Goal: Transaction & Acquisition: Purchase product/service

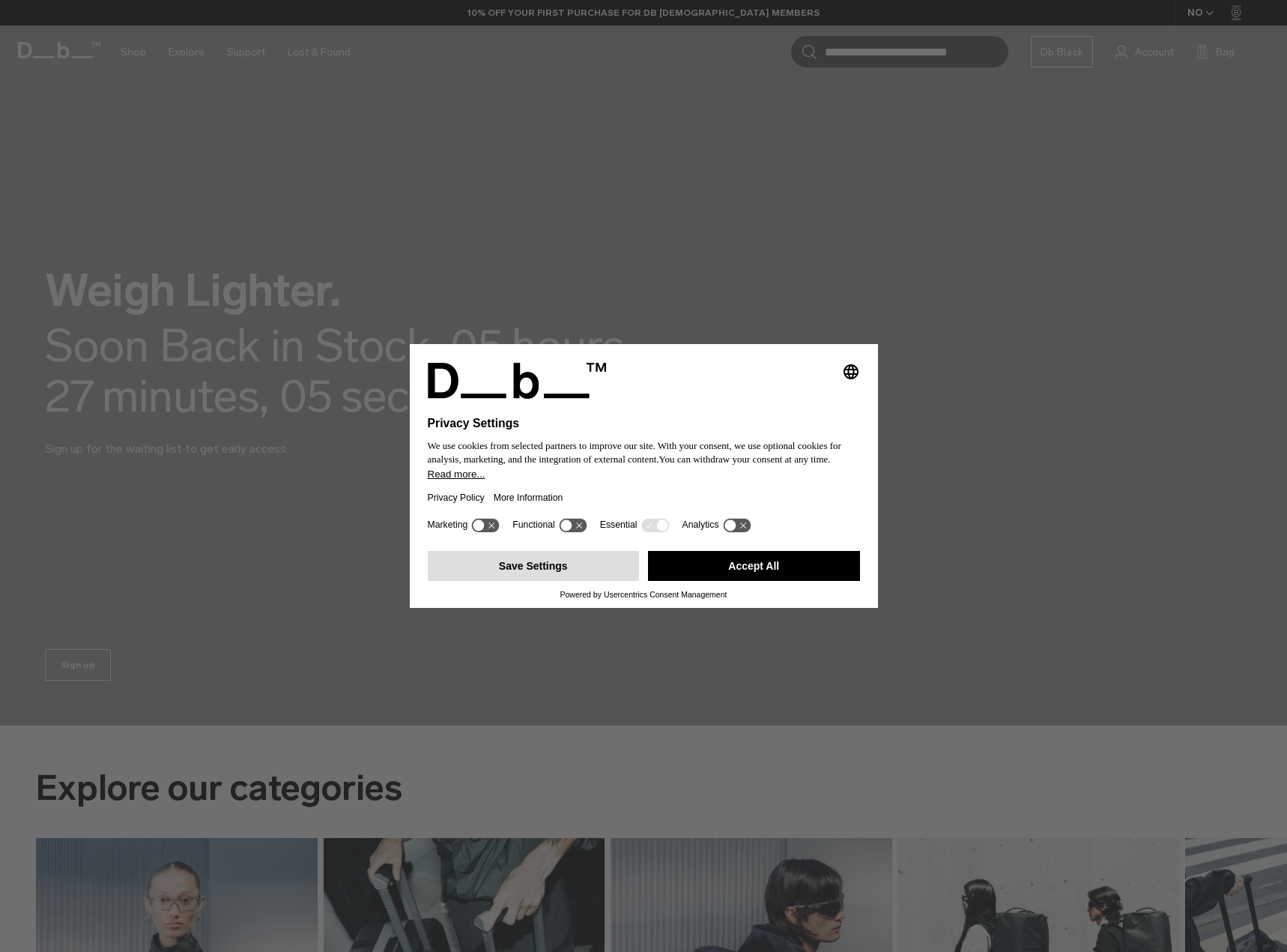
click at [565, 559] on button "Save Settings" at bounding box center [534, 565] width 212 height 30
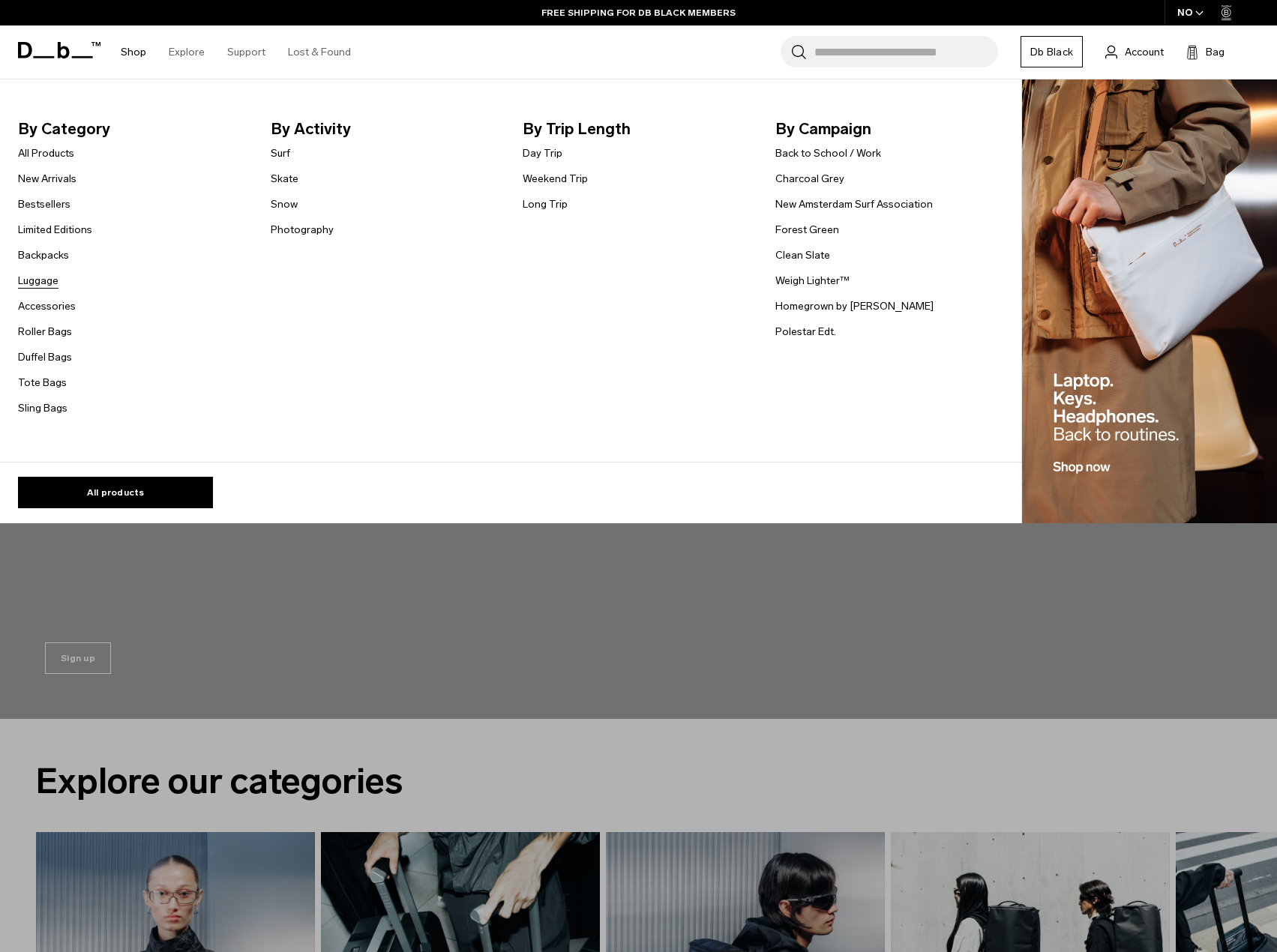
click at [53, 275] on link "Luggage" at bounding box center [38, 280] width 40 height 15
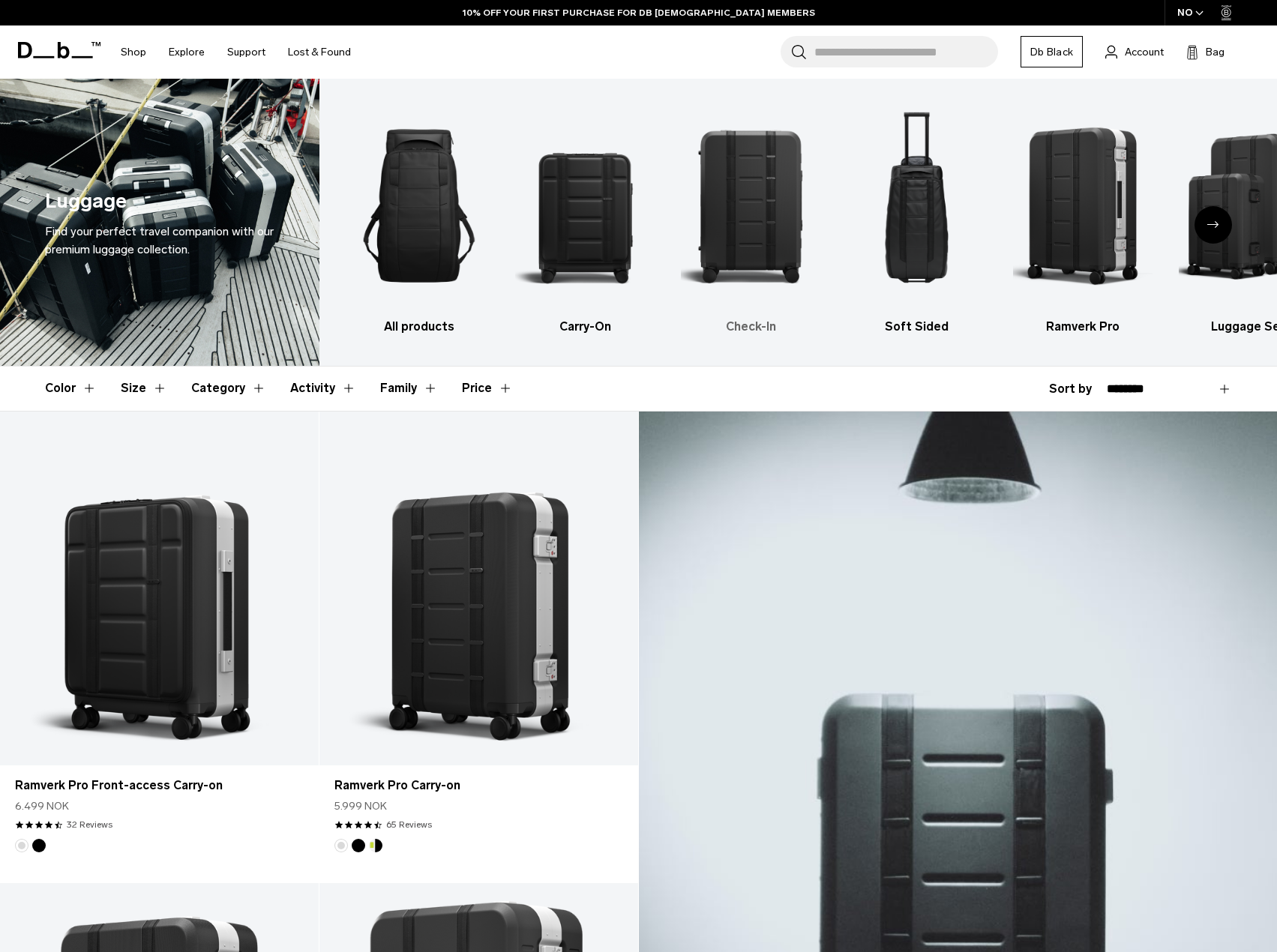
click at [737, 212] on img "3 / 6" at bounding box center [751, 206] width 139 height 209
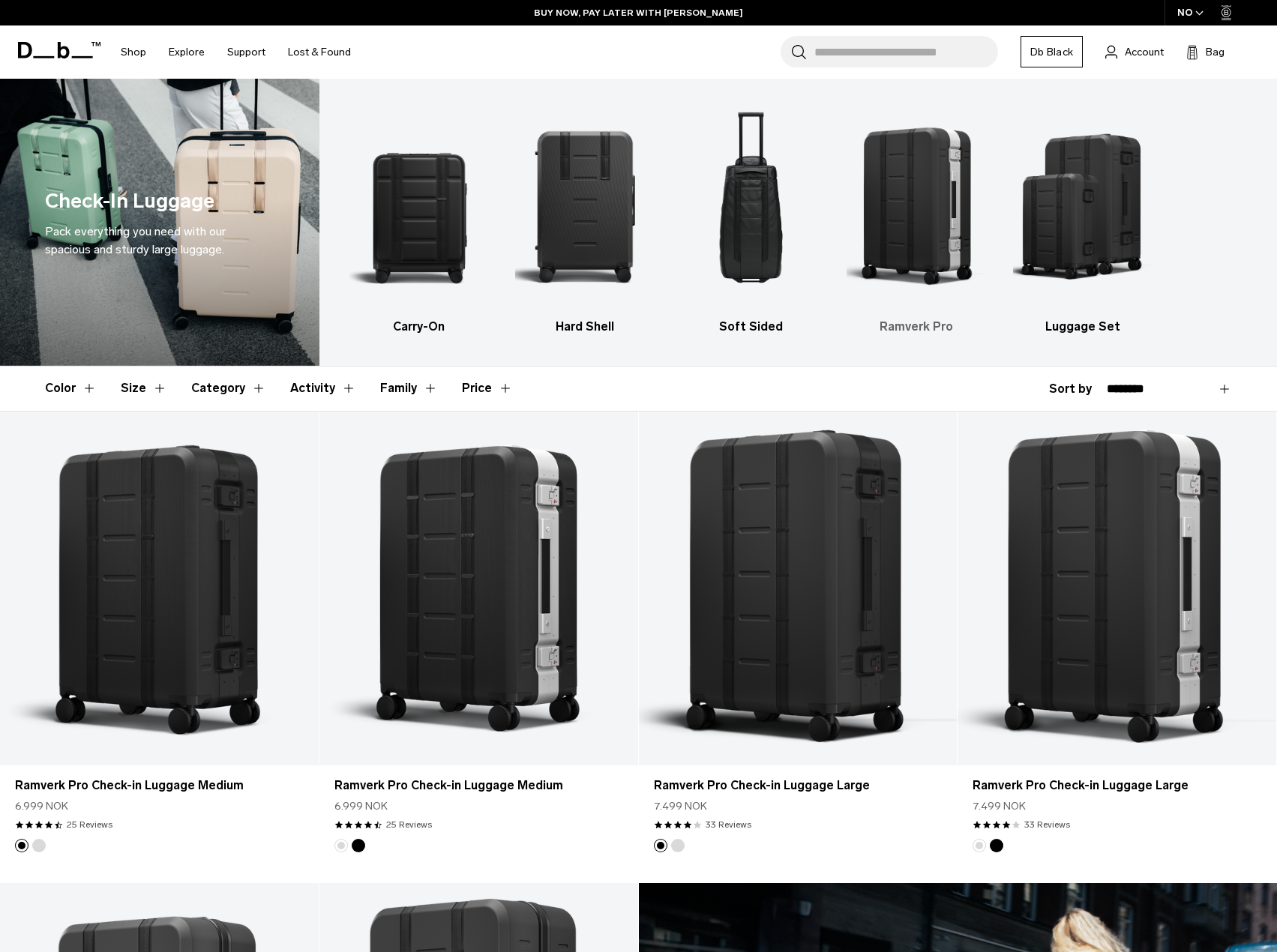
click at [882, 236] on img "4 / 5" at bounding box center [916, 206] width 139 height 209
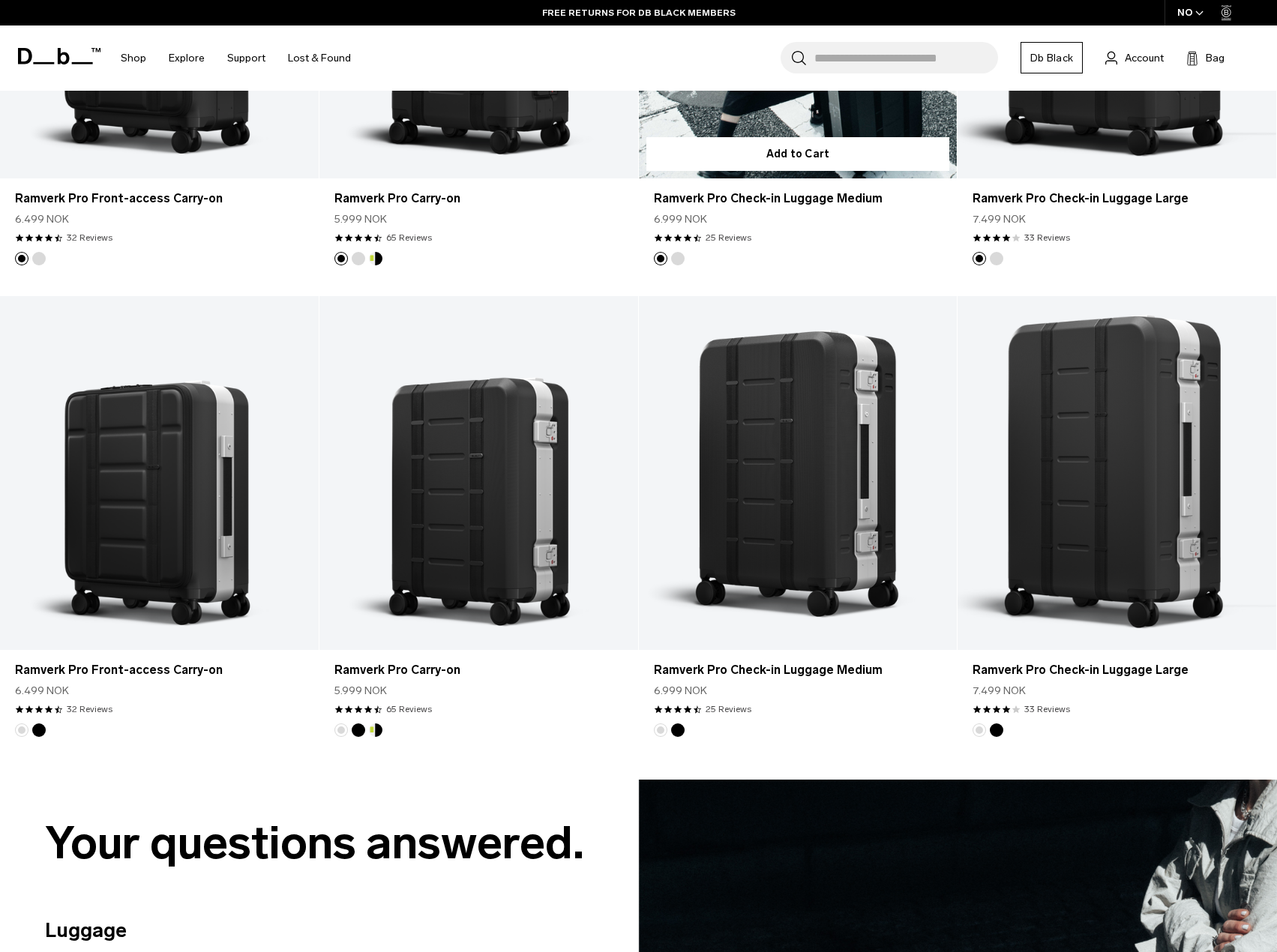
scroll to position [729, 0]
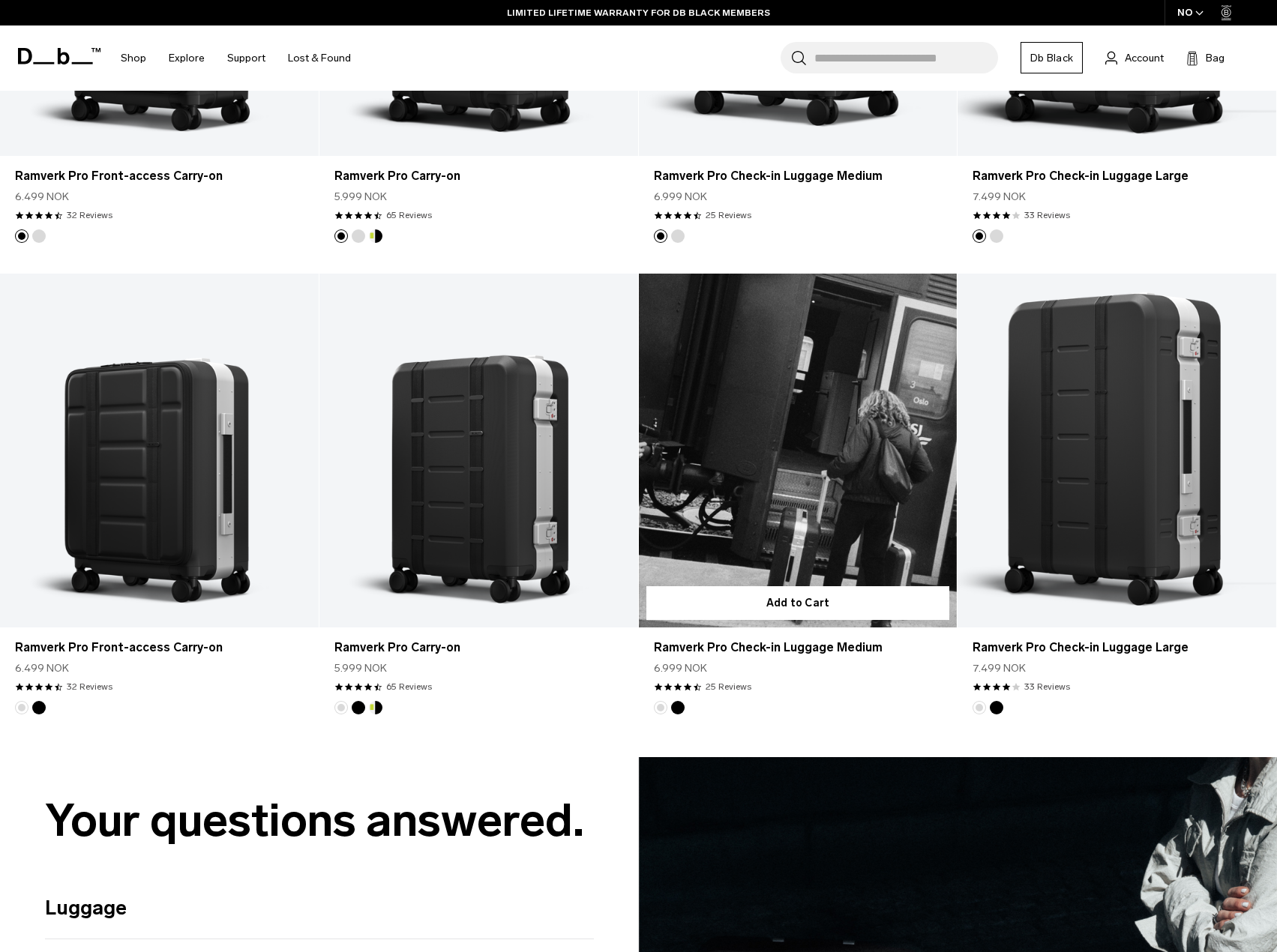
click at [861, 431] on link "Ramverk Pro Check-in Luggage Medium" at bounding box center [798, 450] width 318 height 354
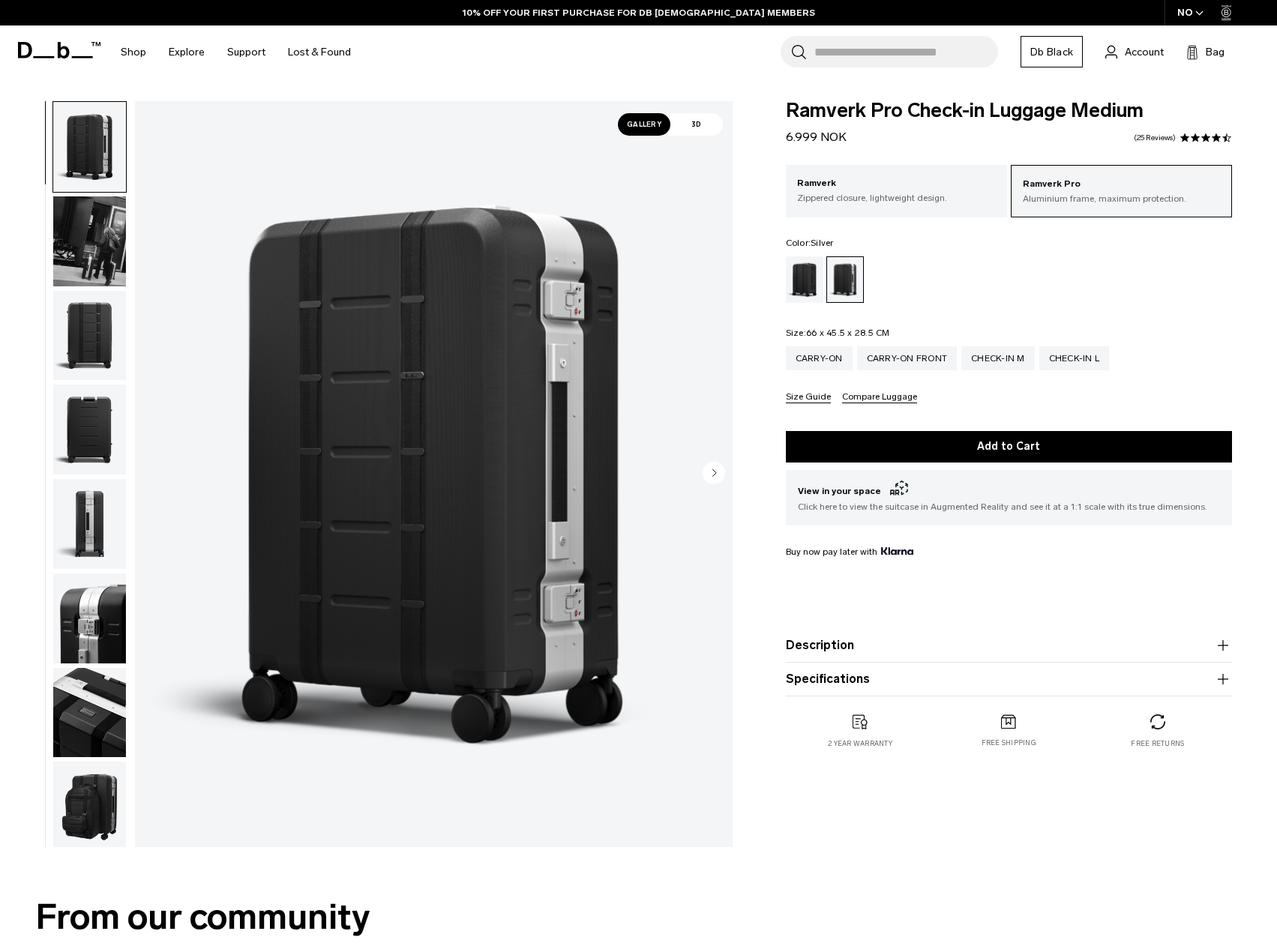
click at [98, 318] on img "button" at bounding box center [90, 335] width 73 height 90
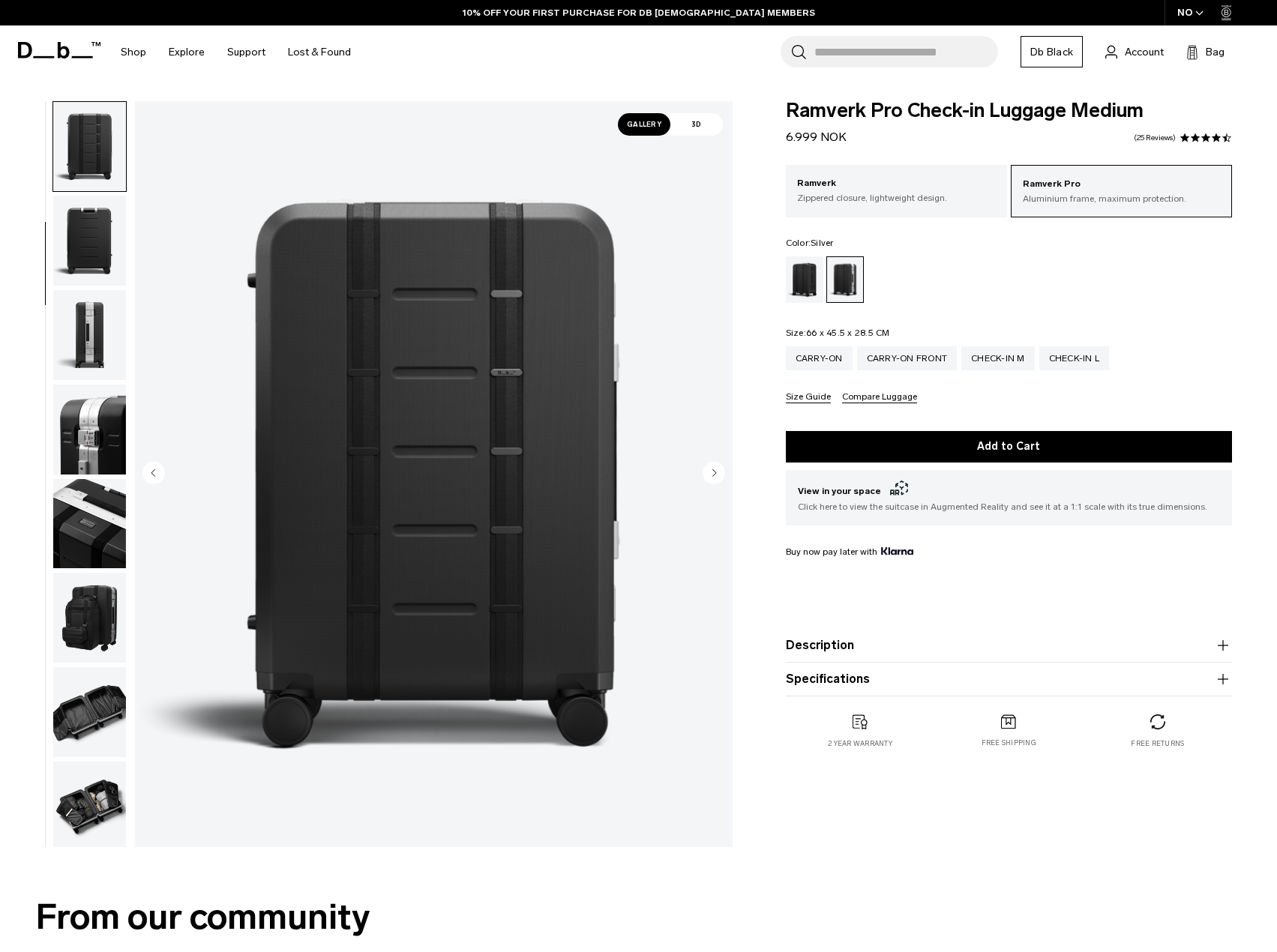
click at [98, 451] on img "button" at bounding box center [90, 429] width 73 height 90
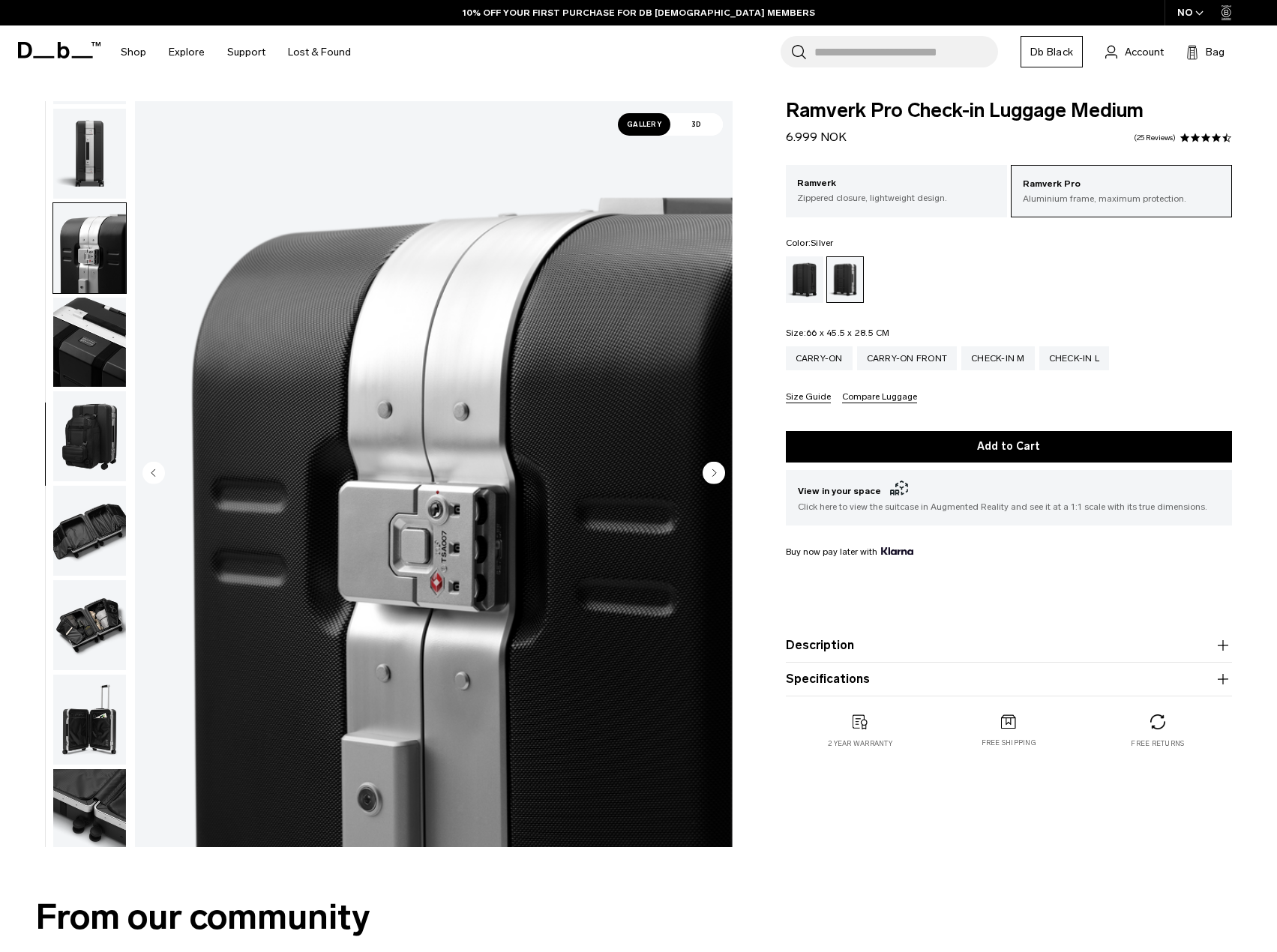
scroll to position [382, 0]
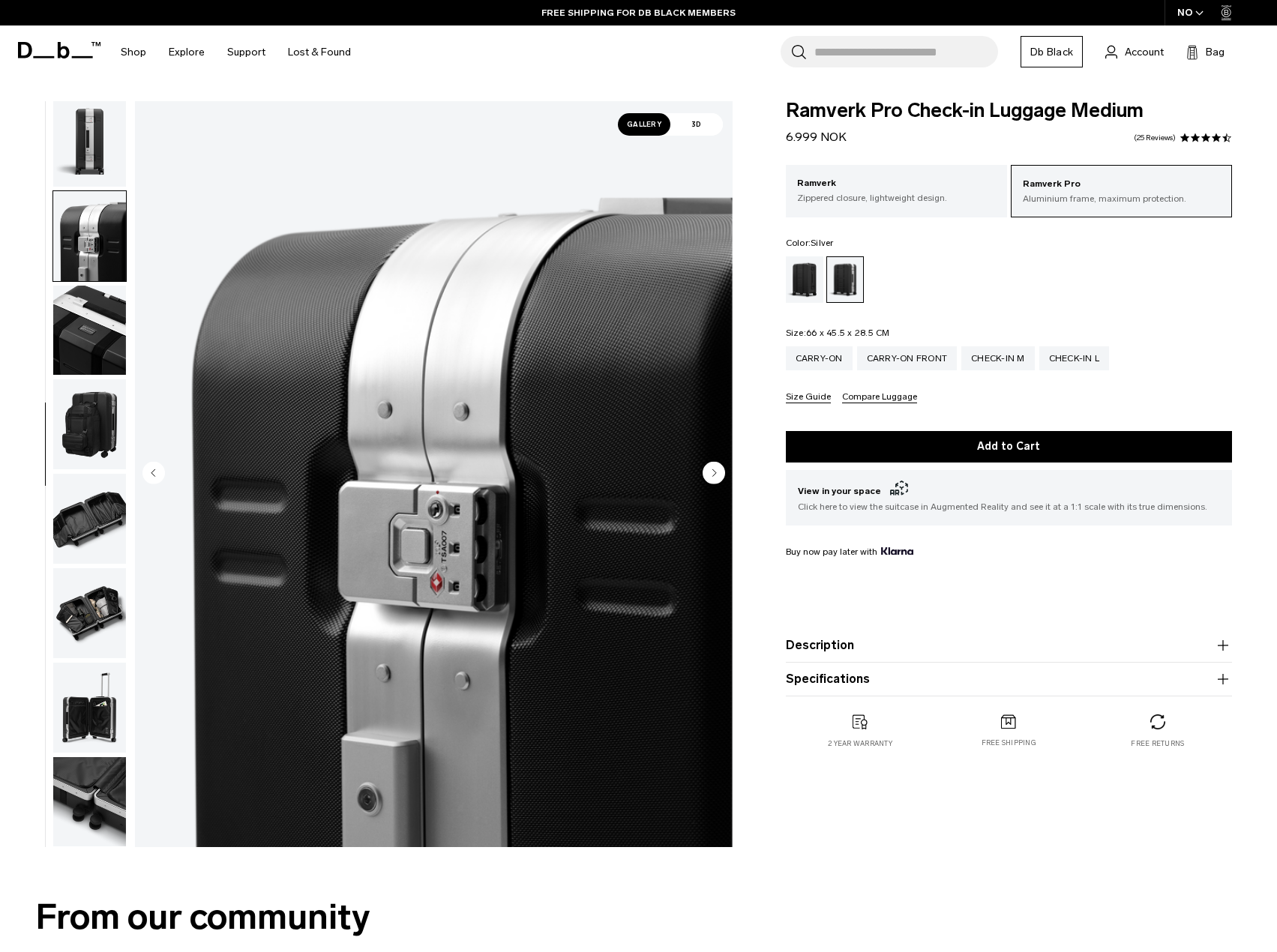
click at [104, 353] on img "button" at bounding box center [90, 330] width 73 height 90
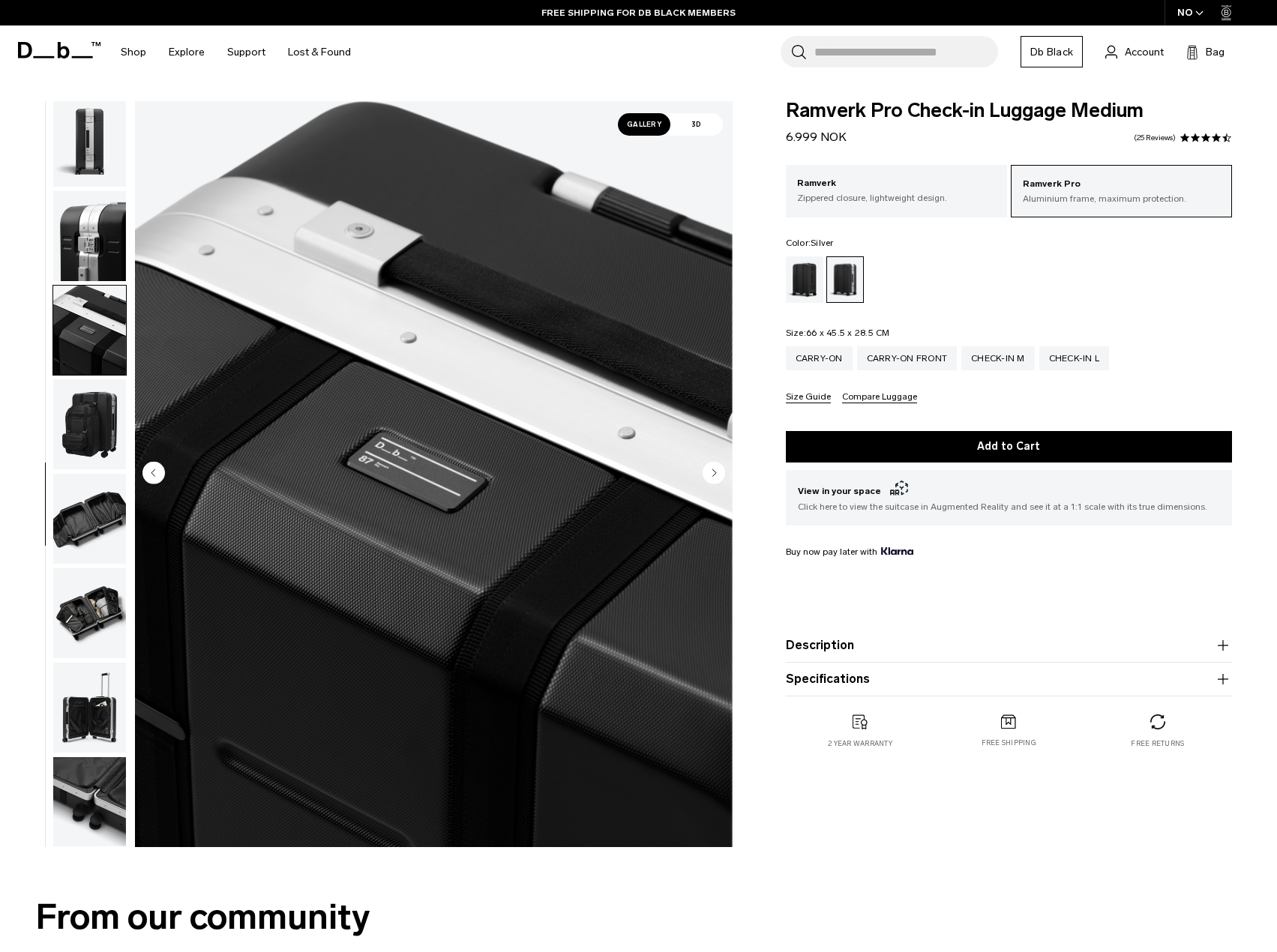
click at [99, 414] on img "button" at bounding box center [90, 423] width 73 height 90
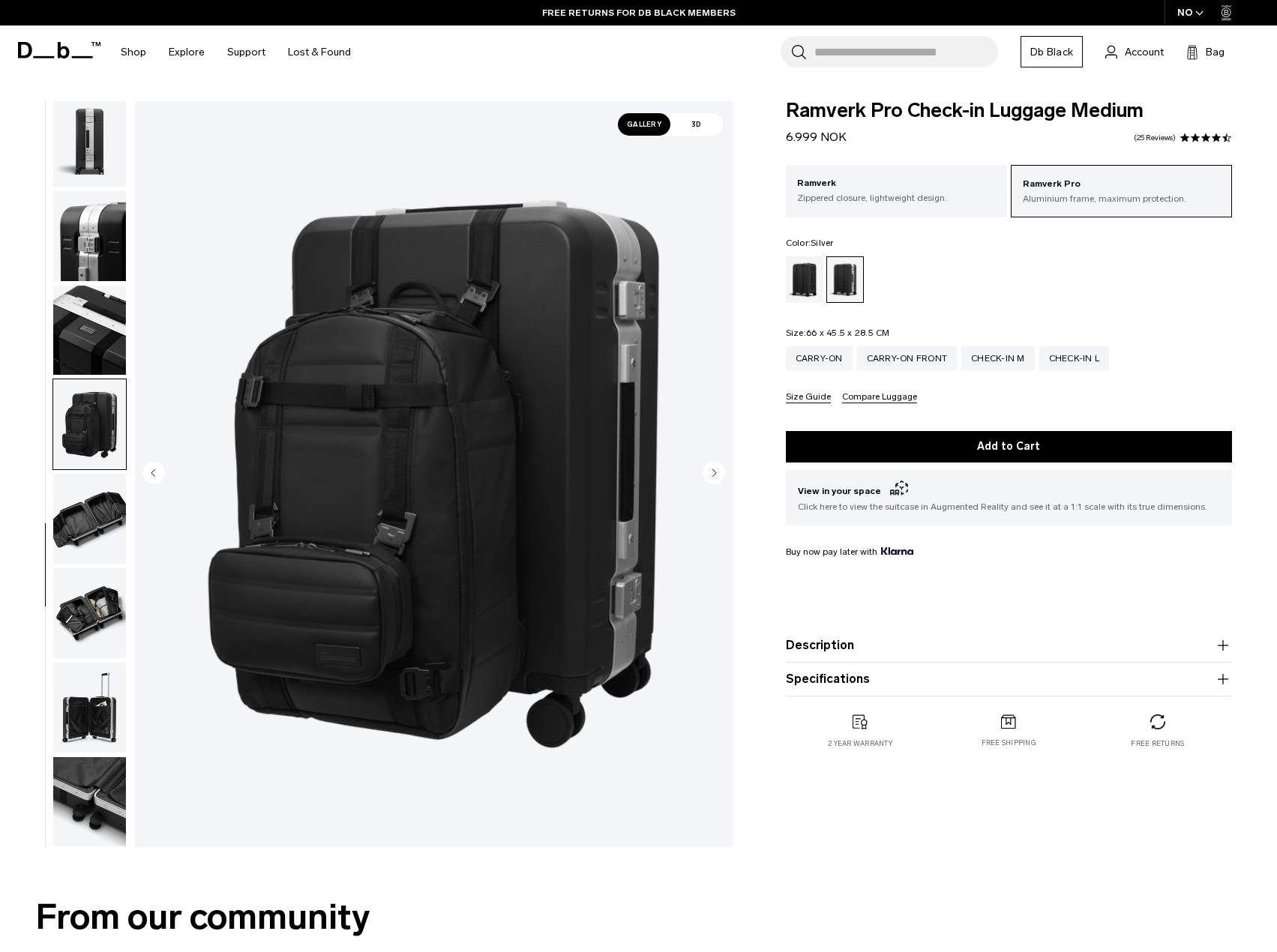
click at [93, 490] on img "button" at bounding box center [90, 518] width 73 height 90
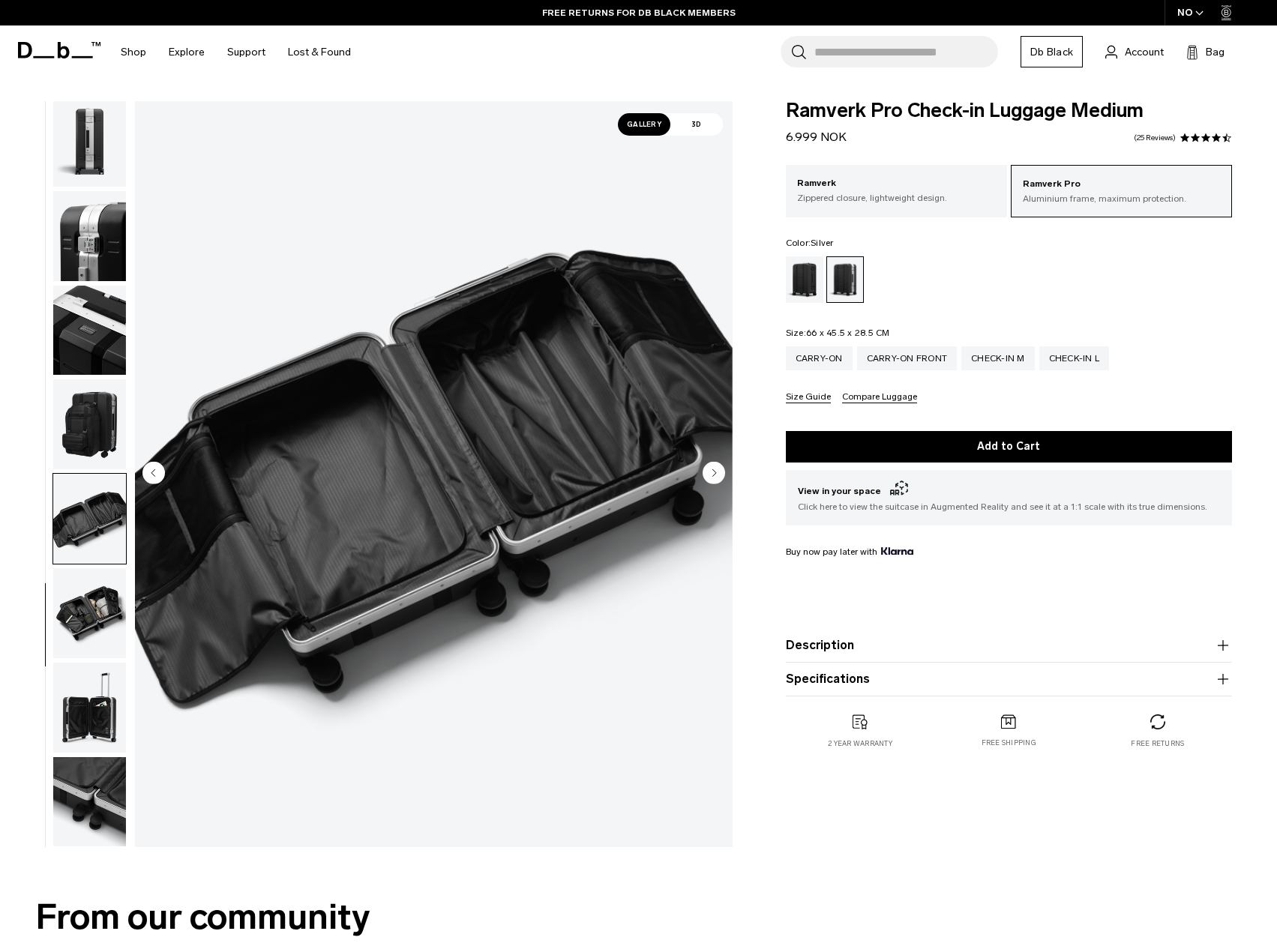
click at [86, 614] on img "button" at bounding box center [90, 613] width 73 height 90
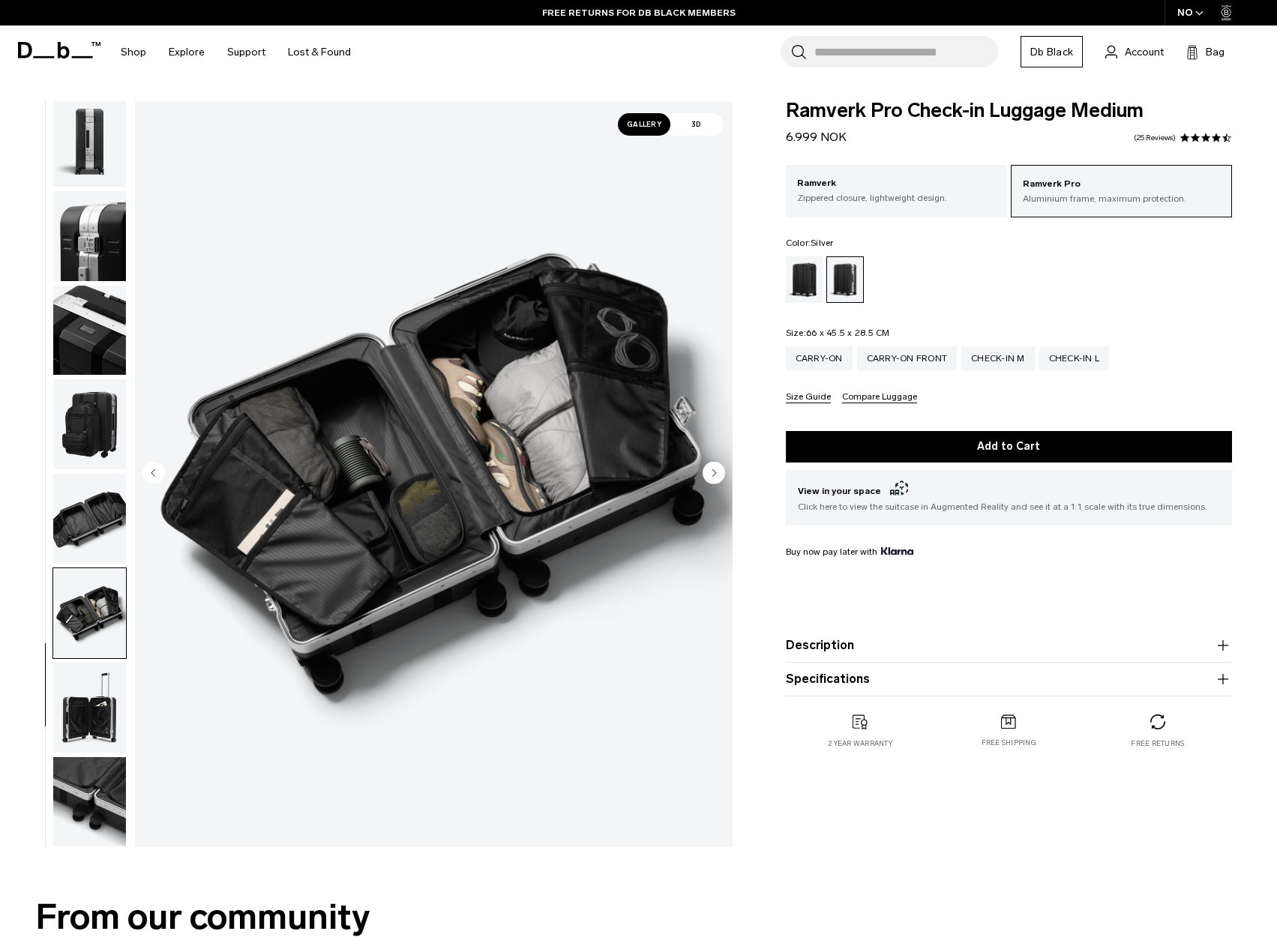
click at [87, 741] on img "button" at bounding box center [90, 707] width 73 height 90
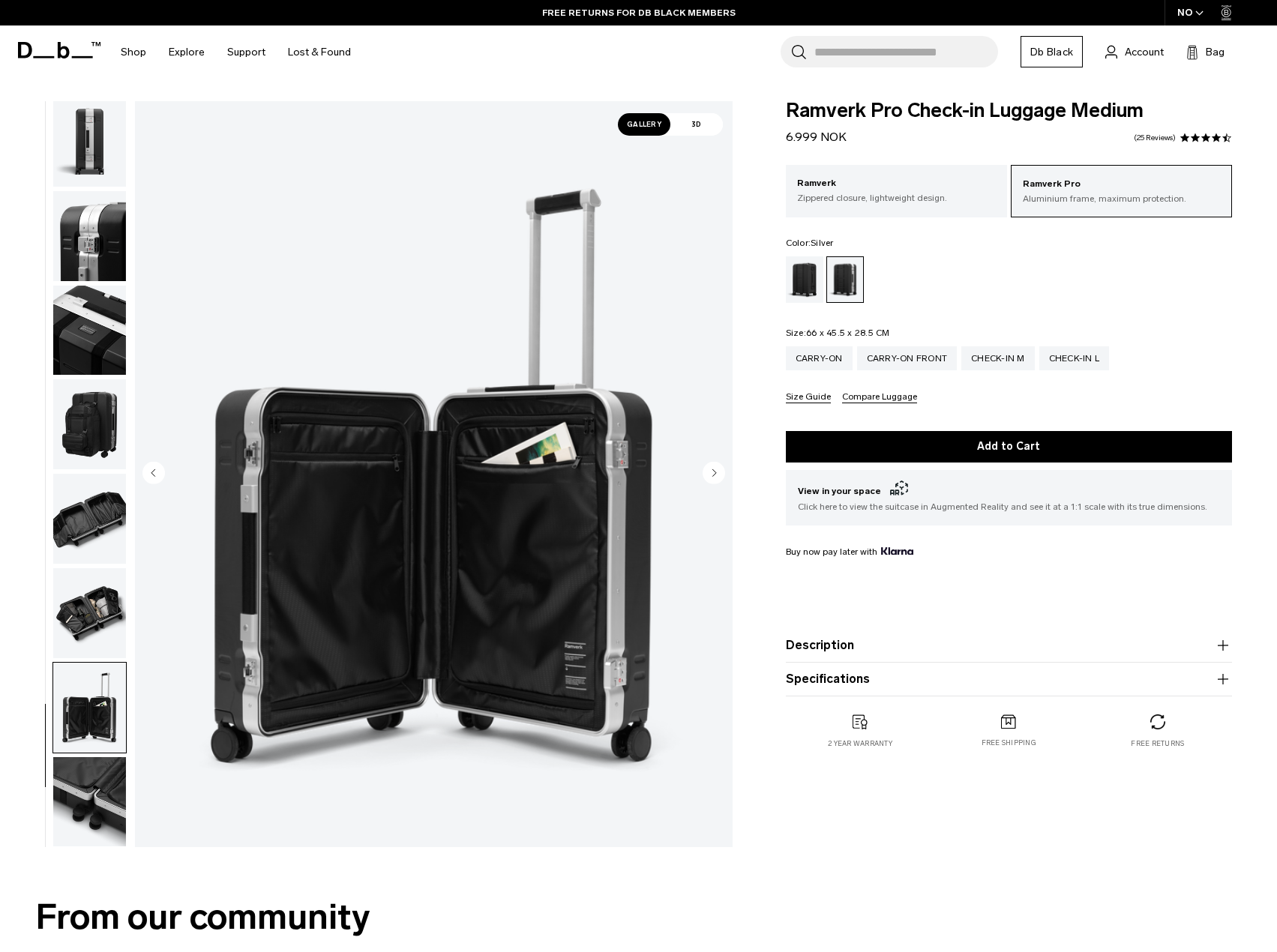
click at [87, 769] on img "button" at bounding box center [90, 801] width 73 height 90
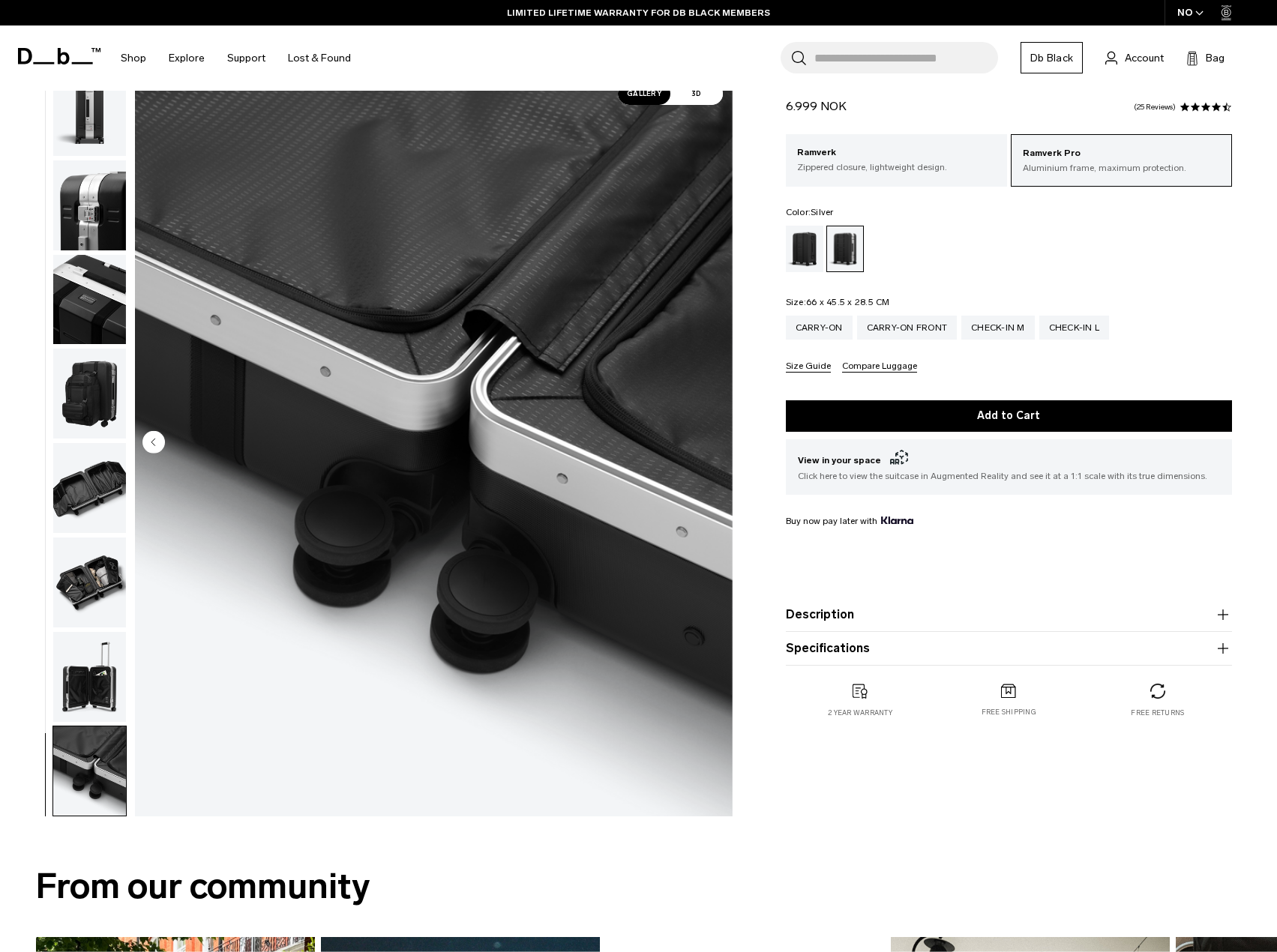
scroll to position [0, 0]
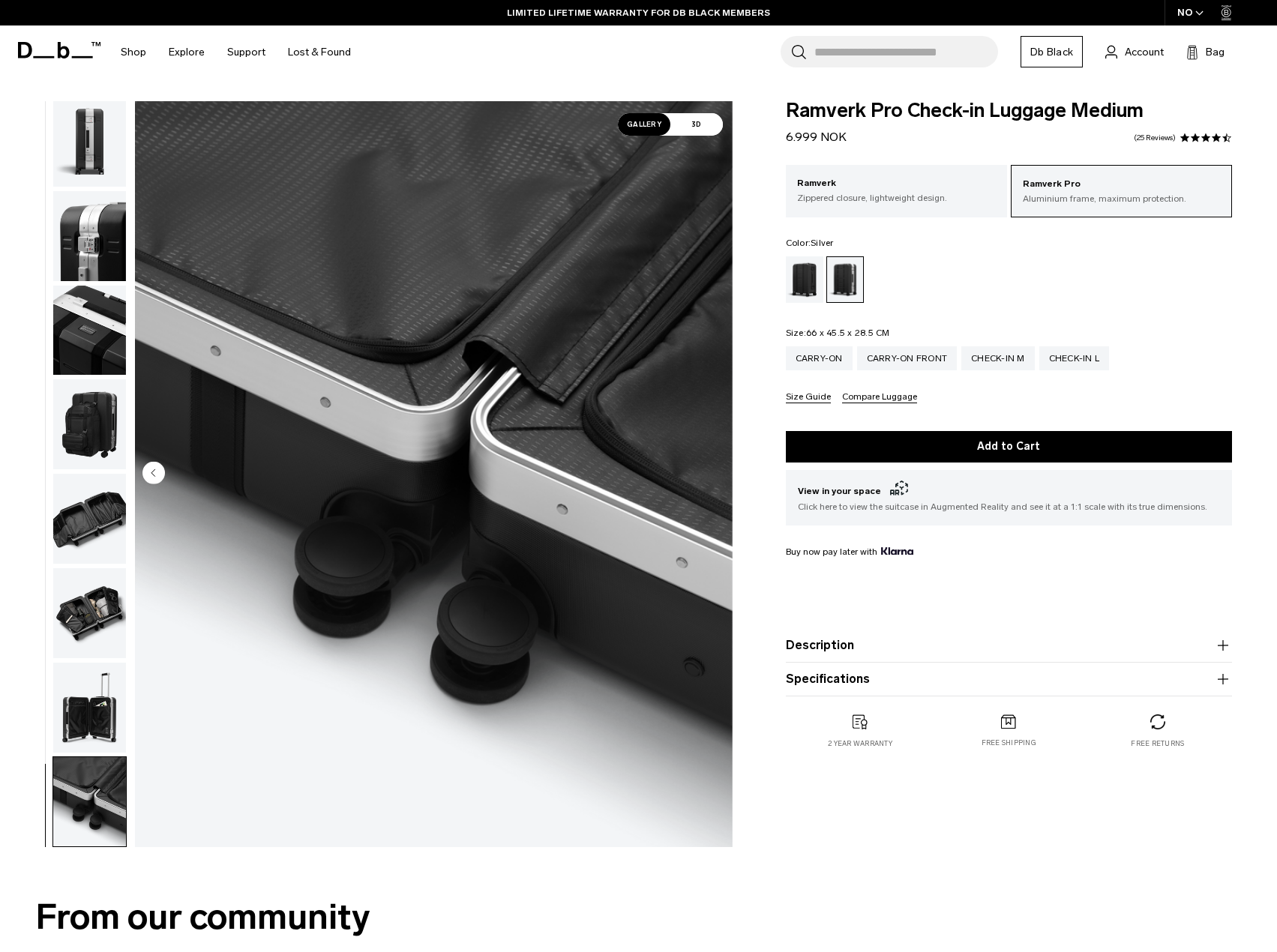
click at [84, 691] on img "button" at bounding box center [90, 707] width 73 height 90
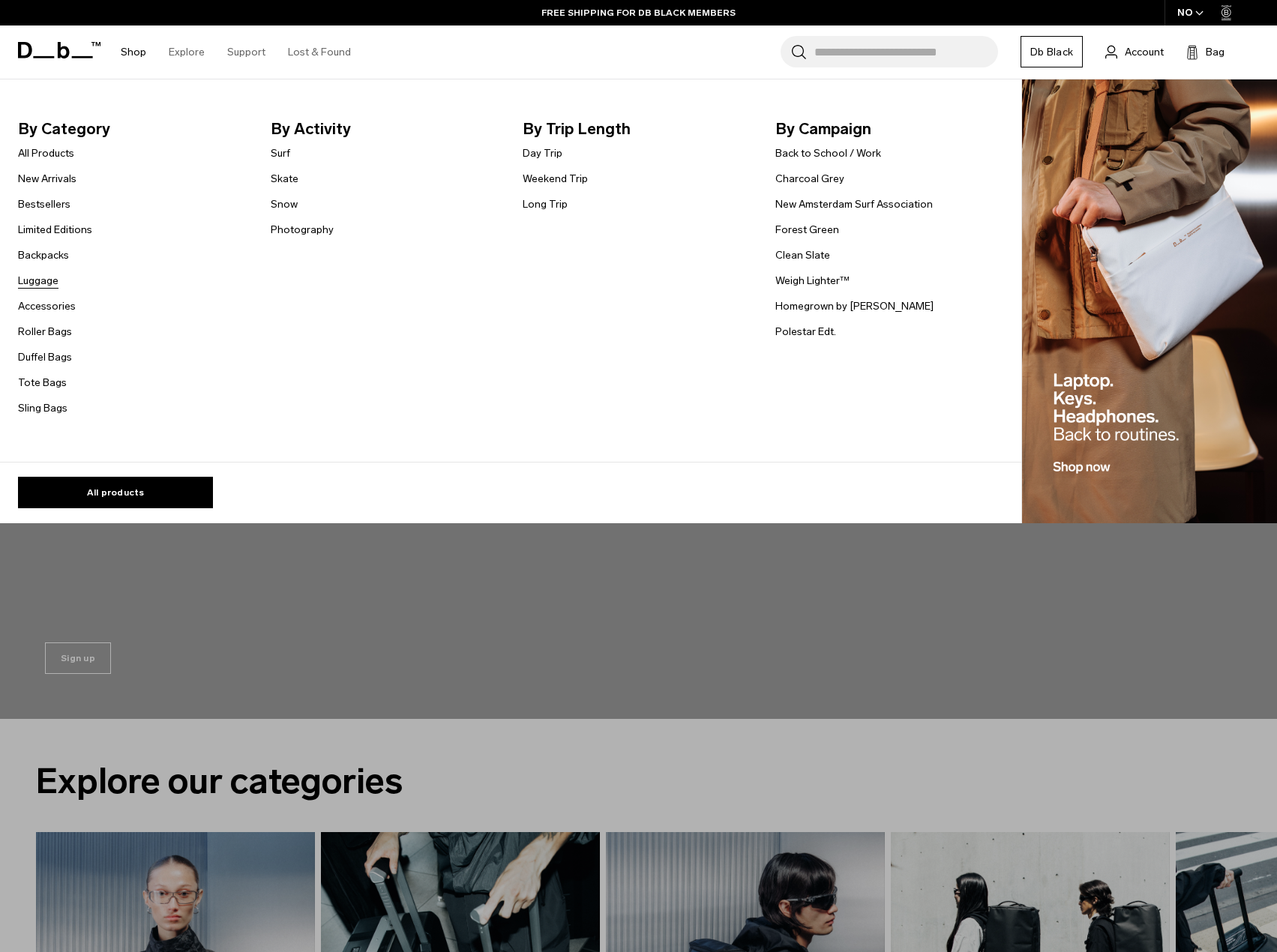
click at [29, 283] on link "Luggage" at bounding box center [38, 280] width 40 height 15
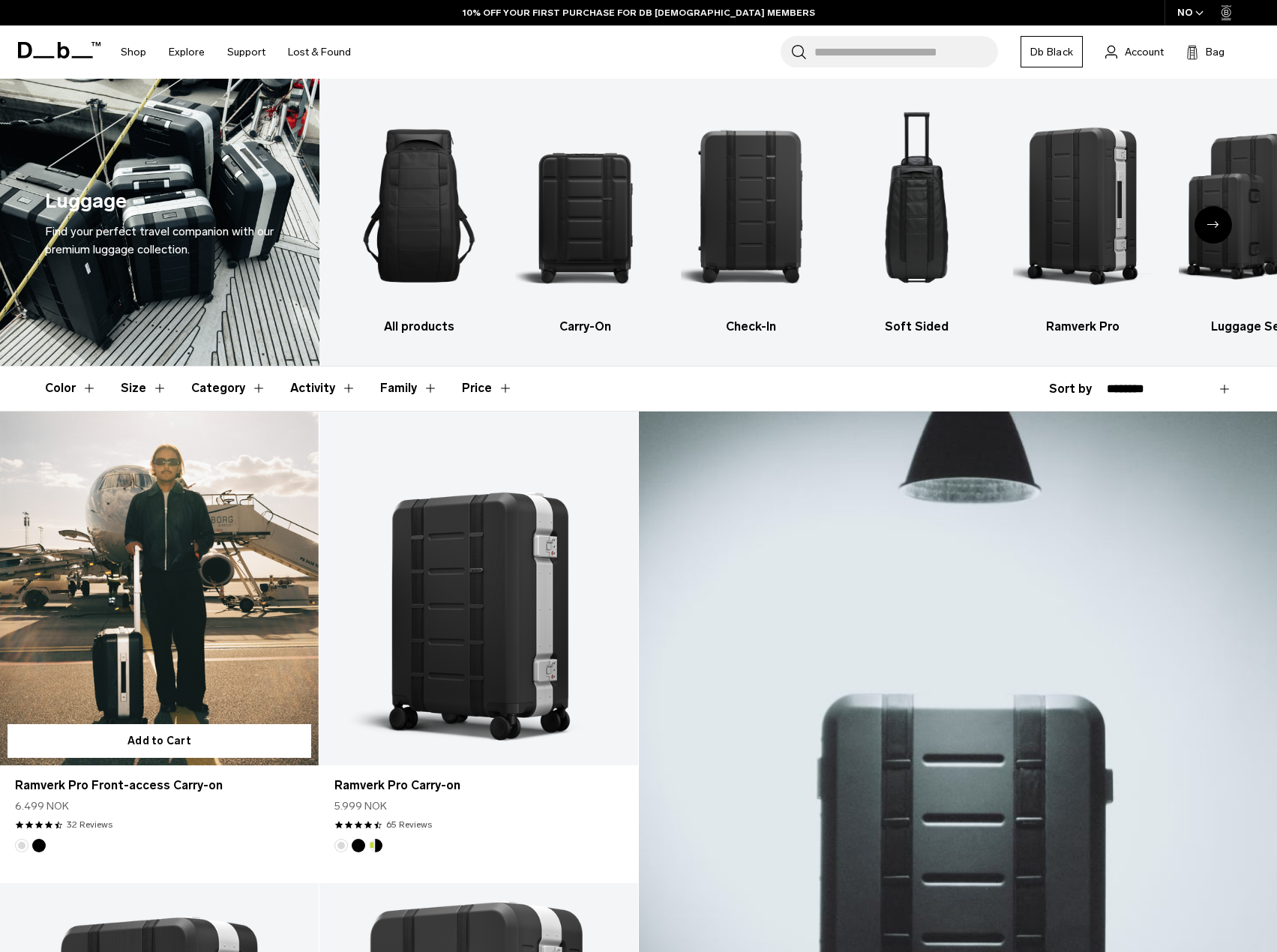
click at [197, 576] on link "Ramverk Pro Front-access Carry-on" at bounding box center [159, 588] width 318 height 354
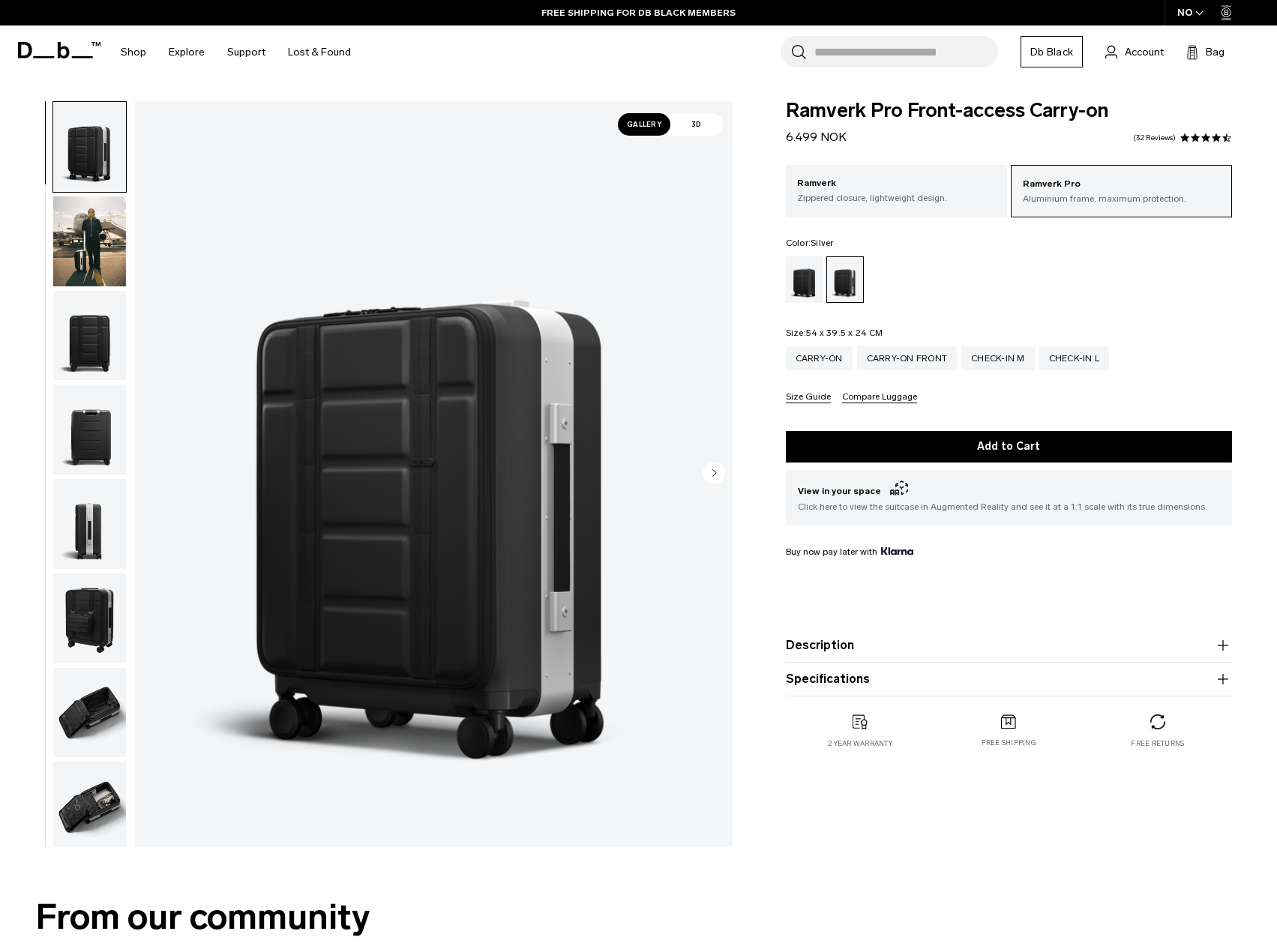
click at [90, 345] on img "button" at bounding box center [90, 335] width 73 height 90
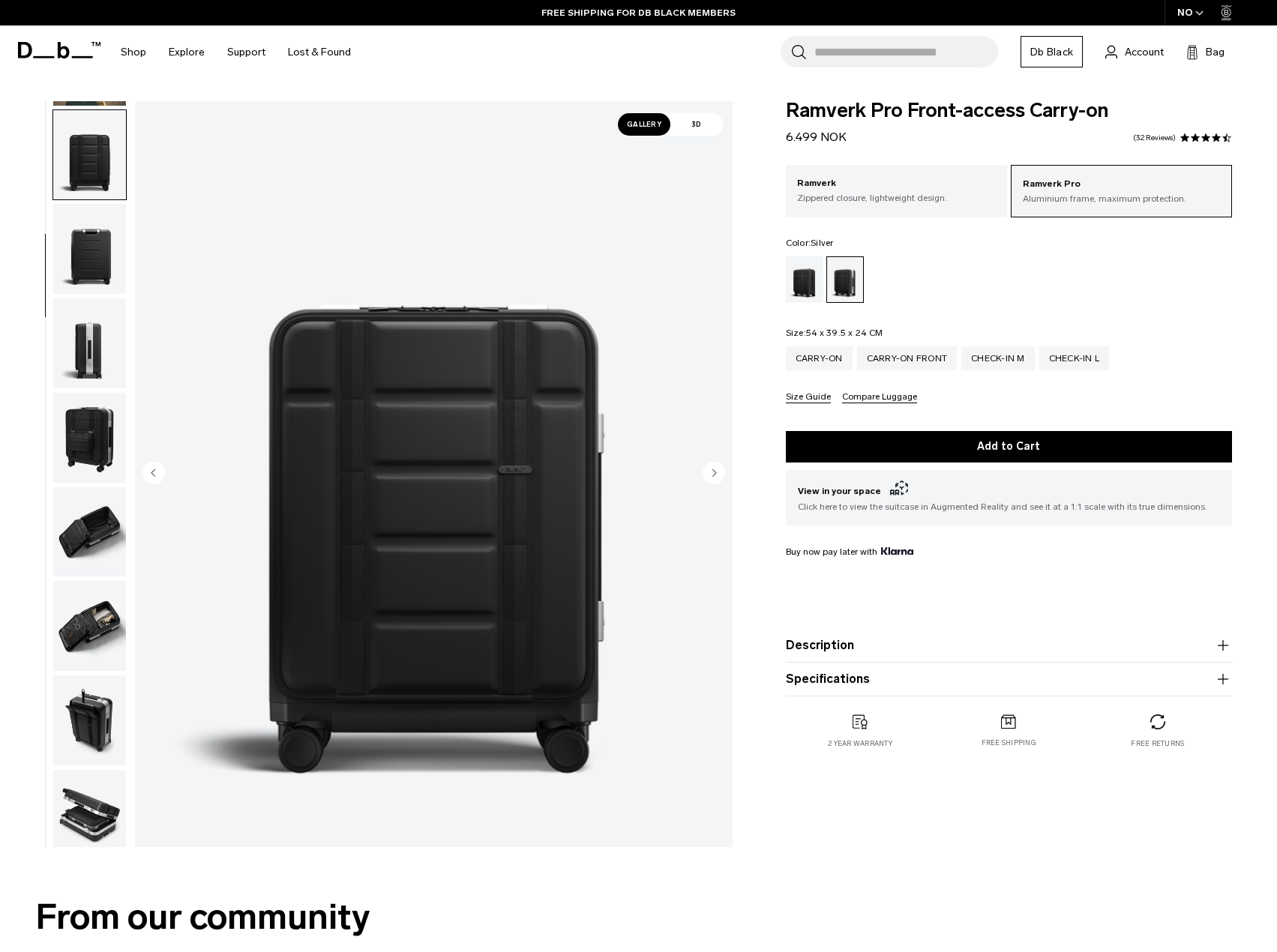
scroll to position [189, 0]
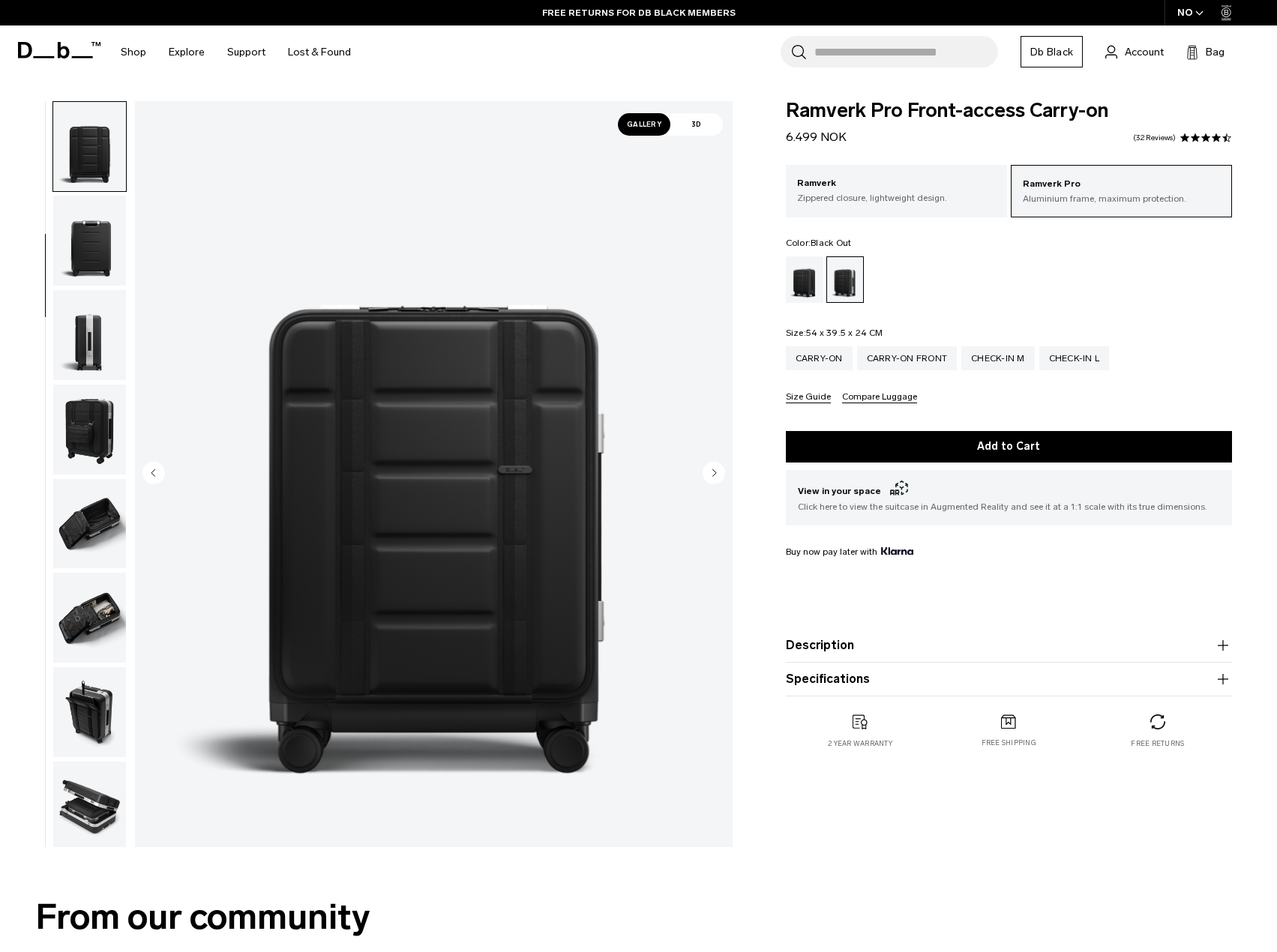
click at [802, 270] on div "Black Out" at bounding box center [804, 279] width 38 height 46
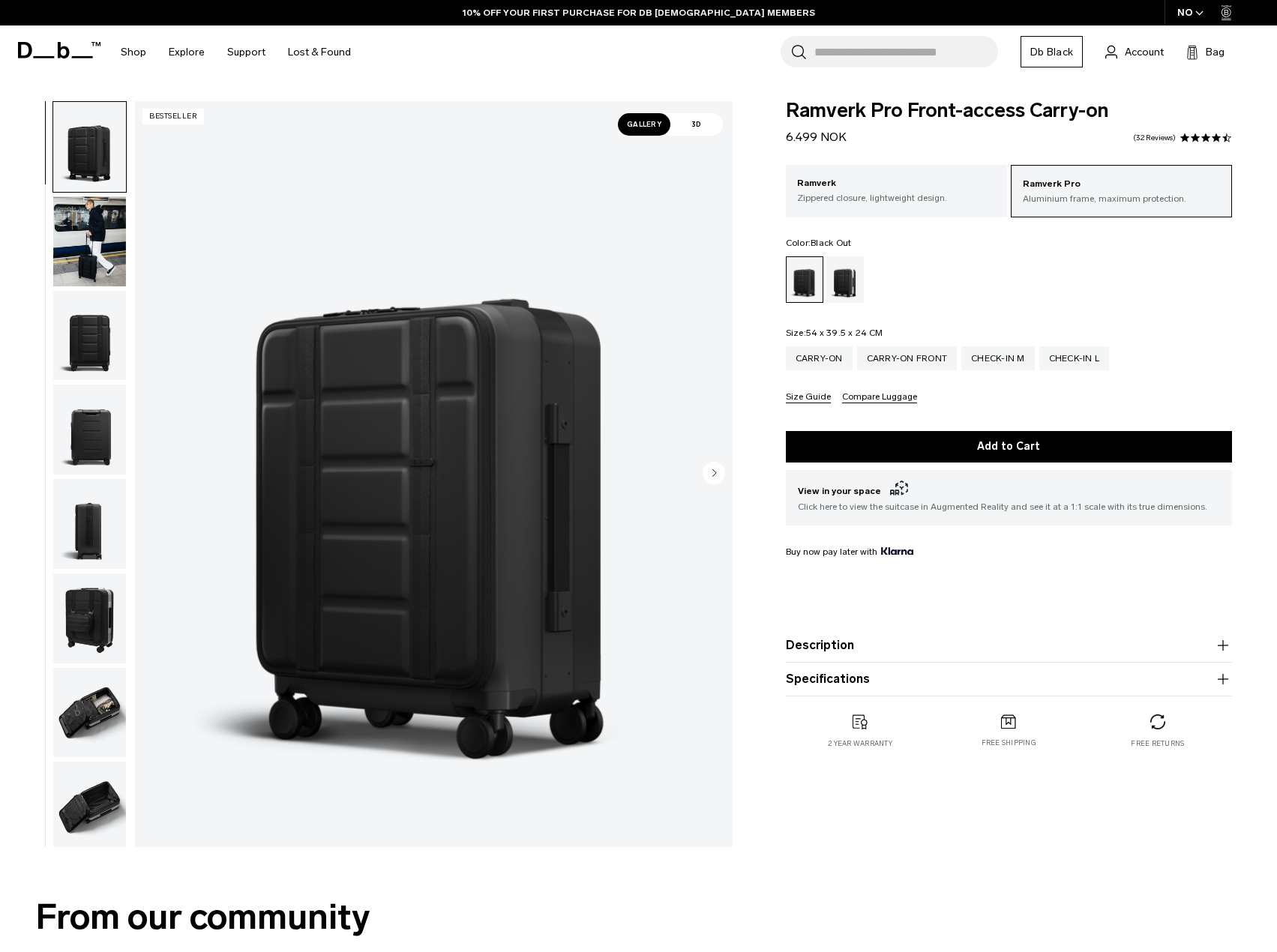
click at [78, 685] on img "button" at bounding box center [90, 712] width 73 height 90
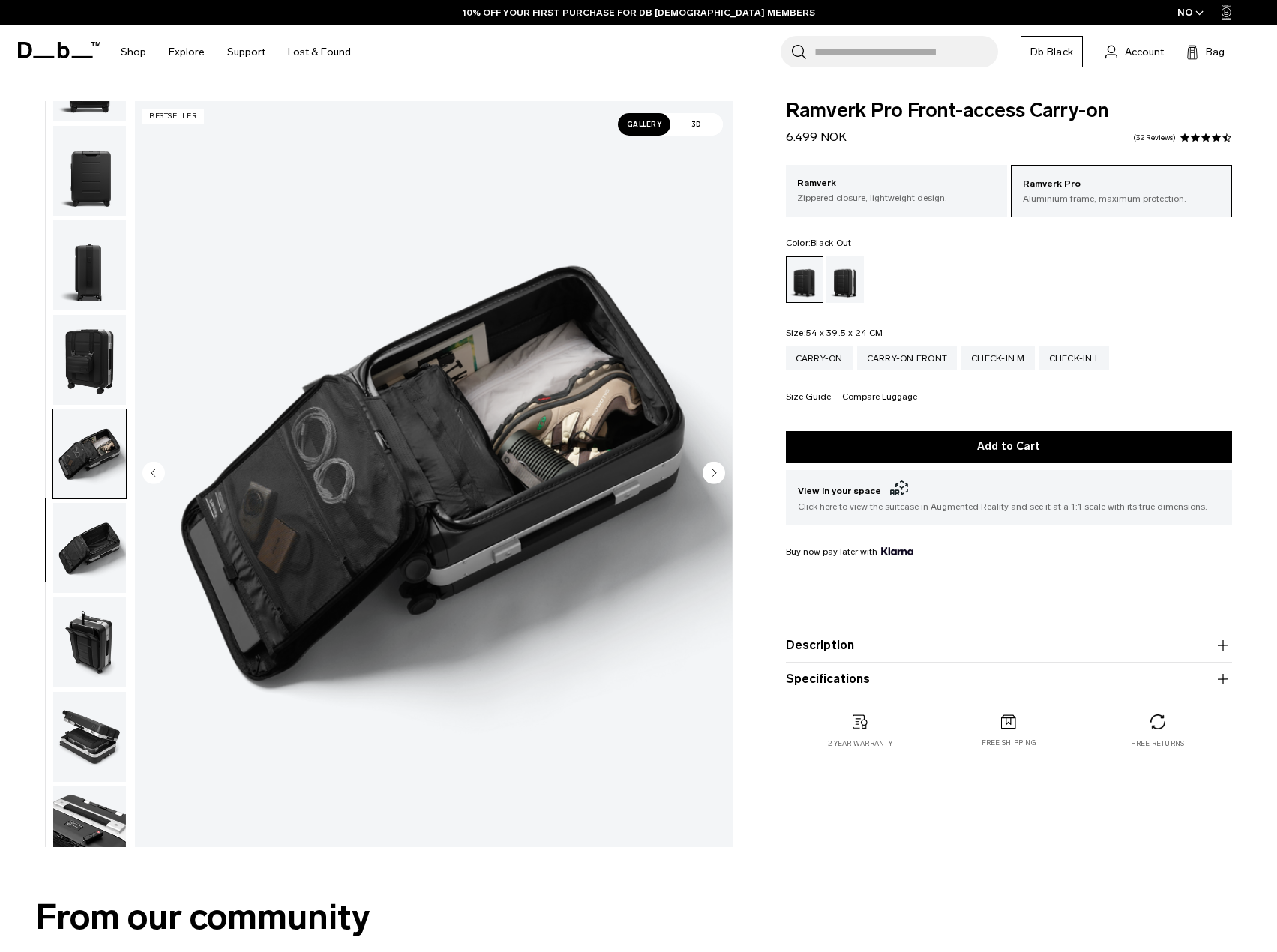
scroll to position [288, 0]
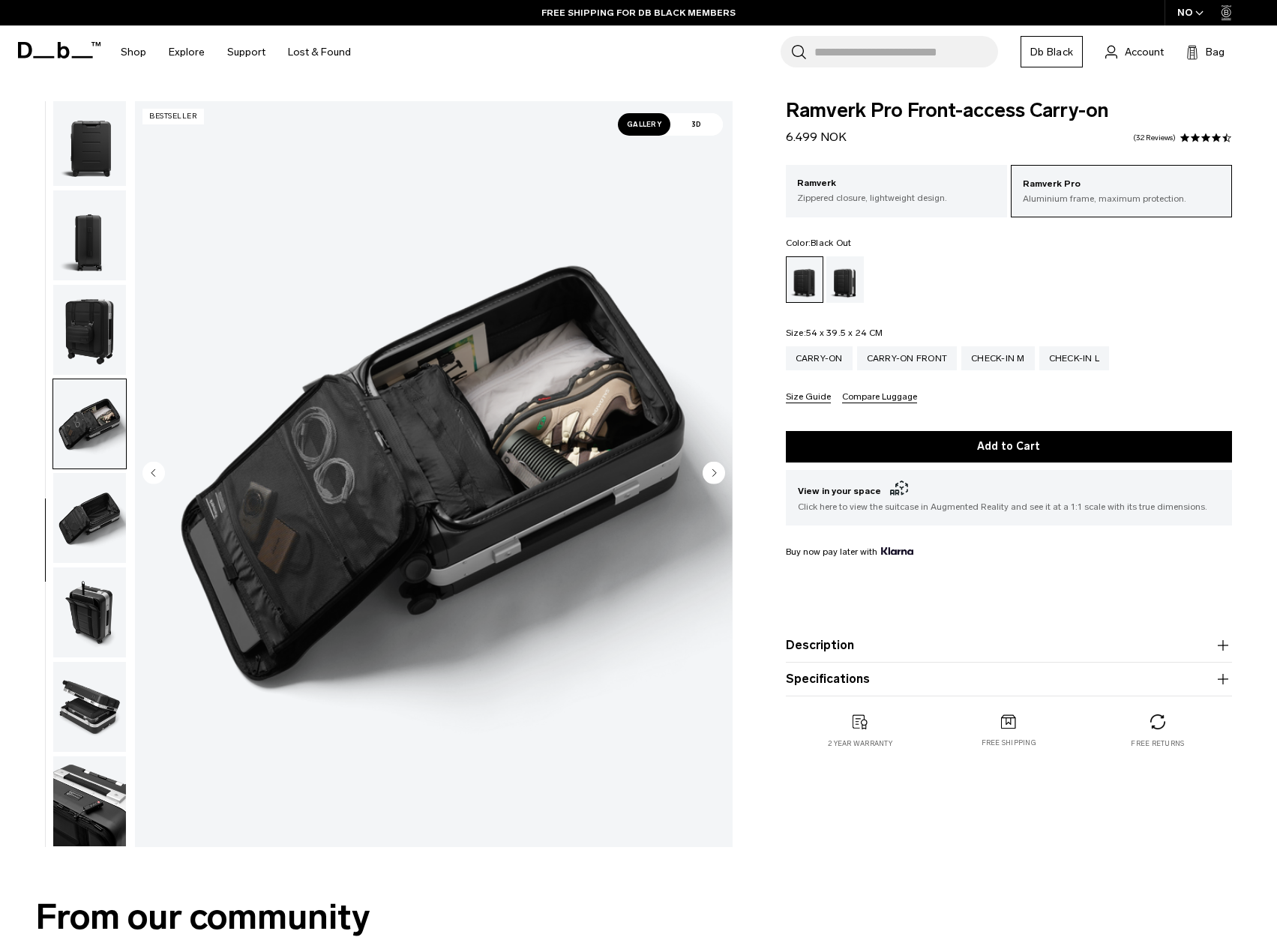
click at [96, 733] on img "button" at bounding box center [90, 706] width 73 height 90
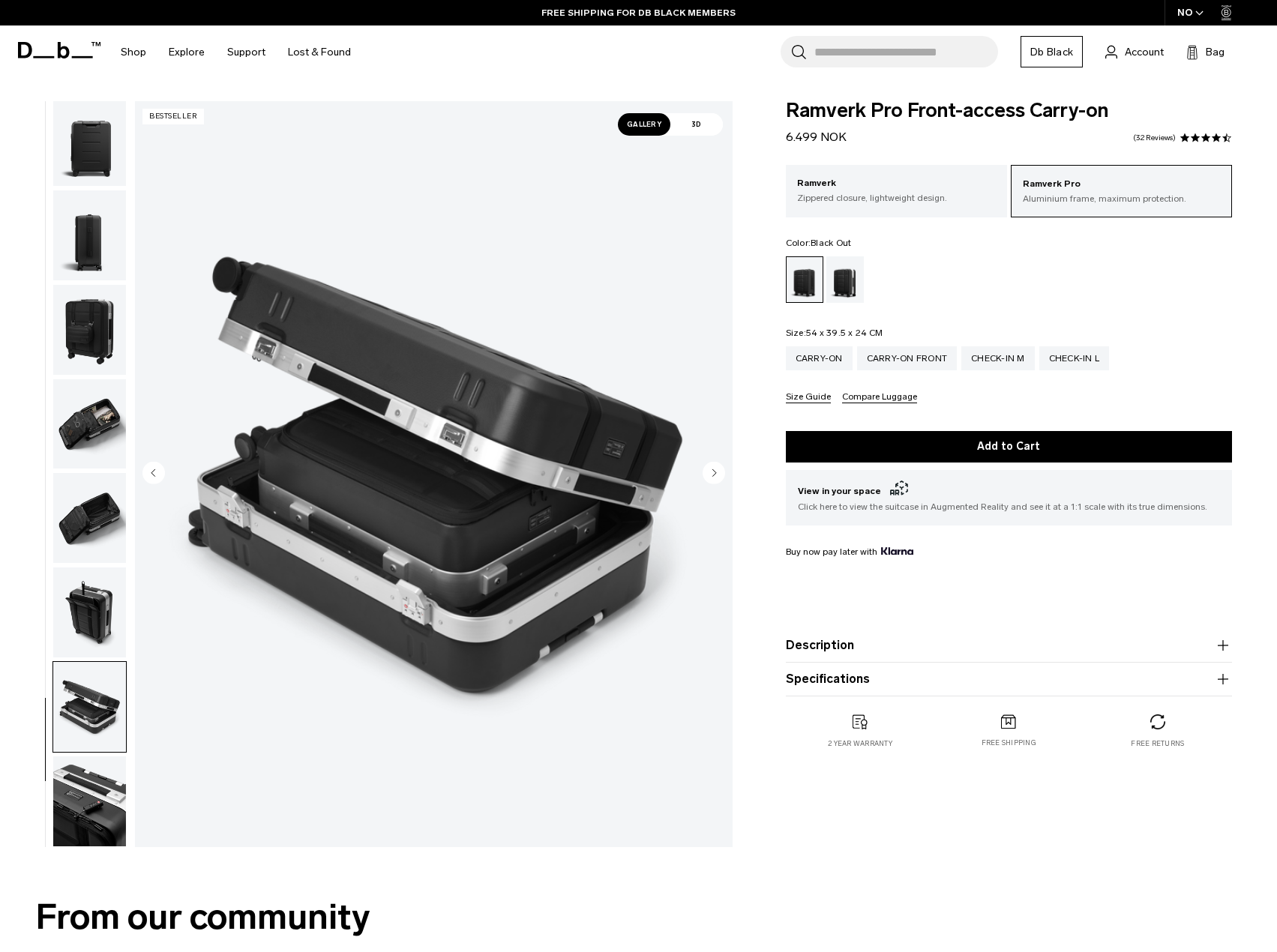
click at [97, 797] on img "button" at bounding box center [90, 801] width 73 height 90
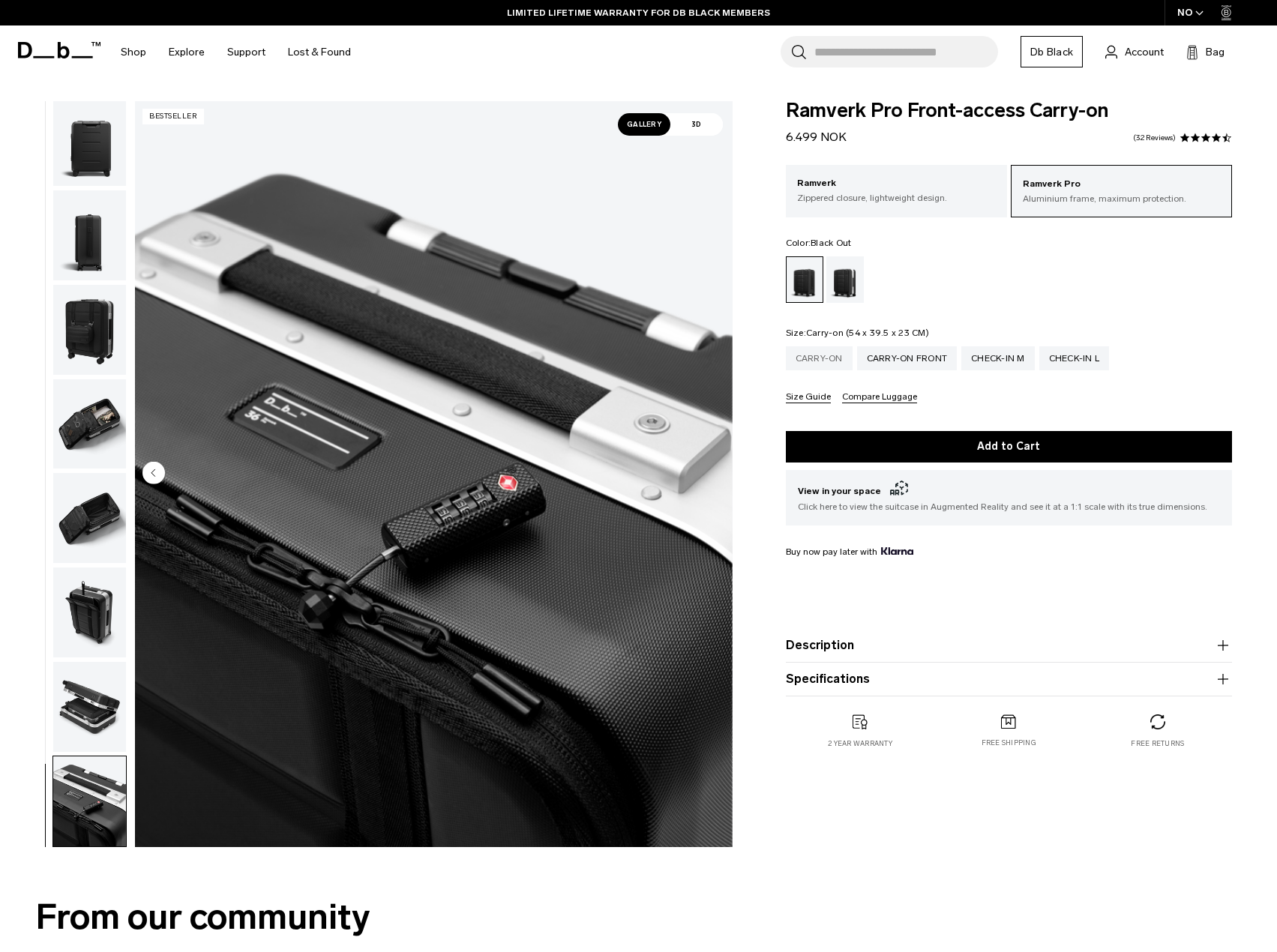
click at [837, 356] on div "Carry-on" at bounding box center [819, 359] width 66 height 24
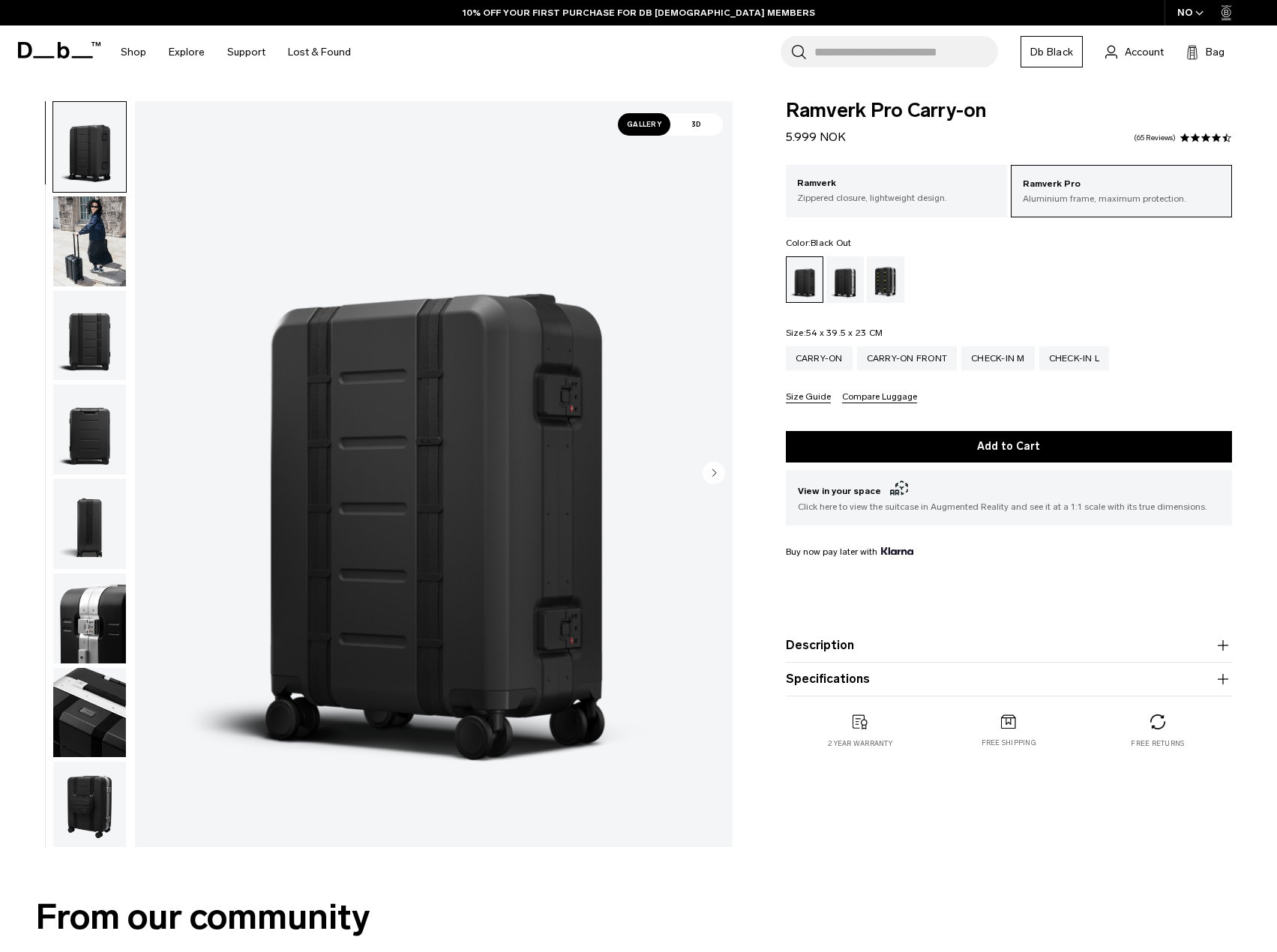
click at [100, 631] on img "button" at bounding box center [90, 618] width 73 height 90
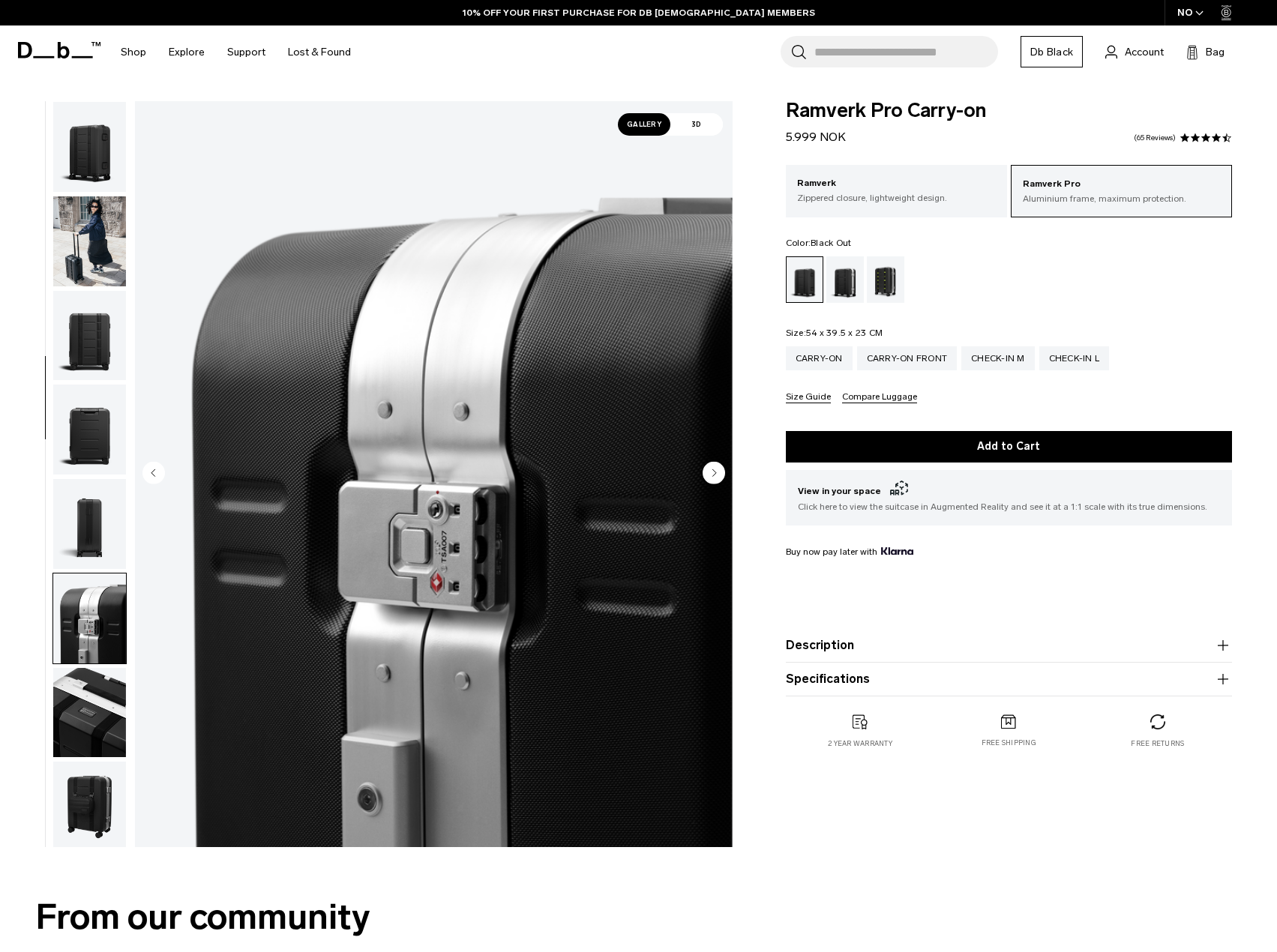
scroll to position [471, 0]
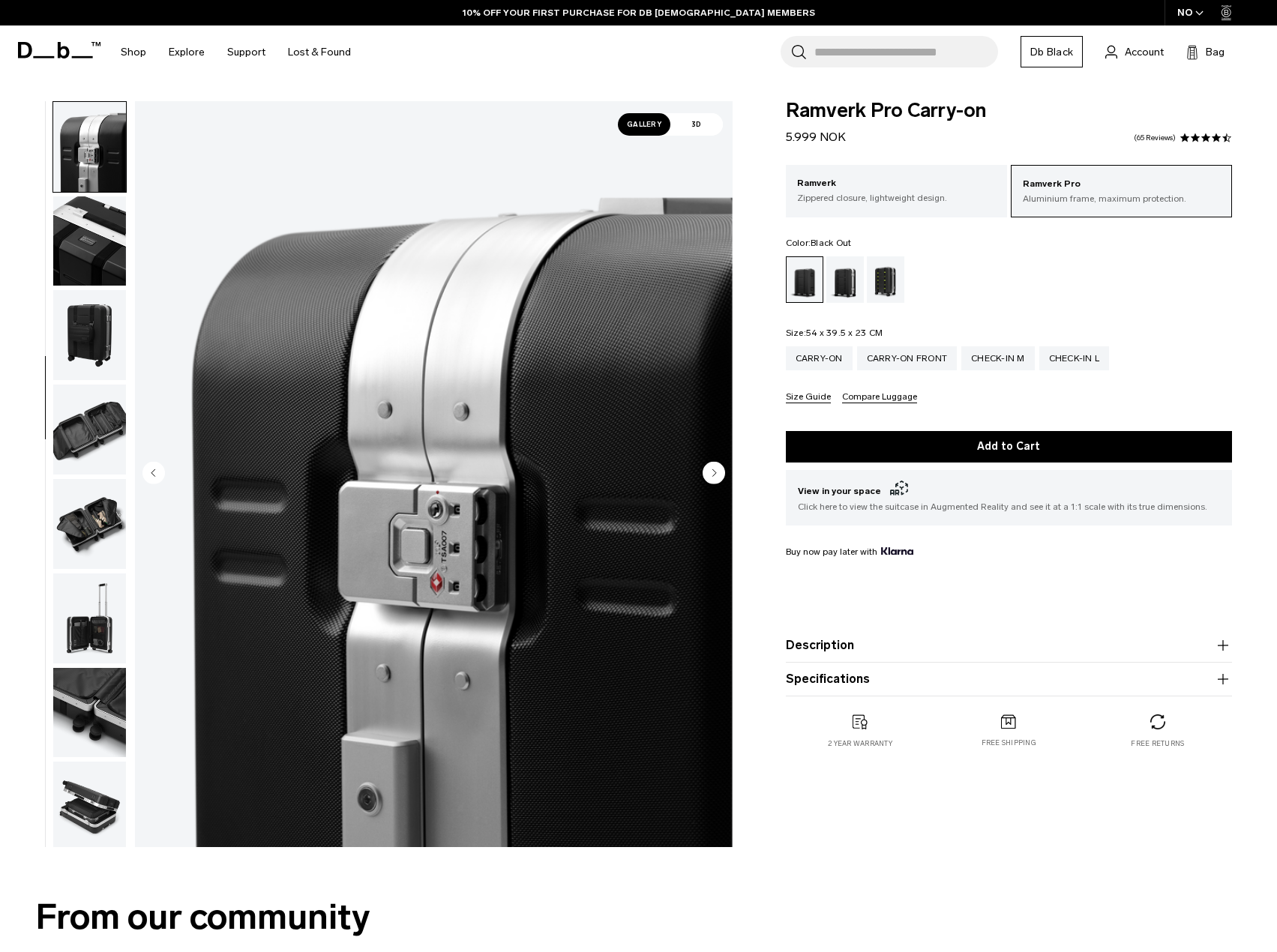
click at [105, 691] on img "button" at bounding box center [90, 712] width 73 height 90
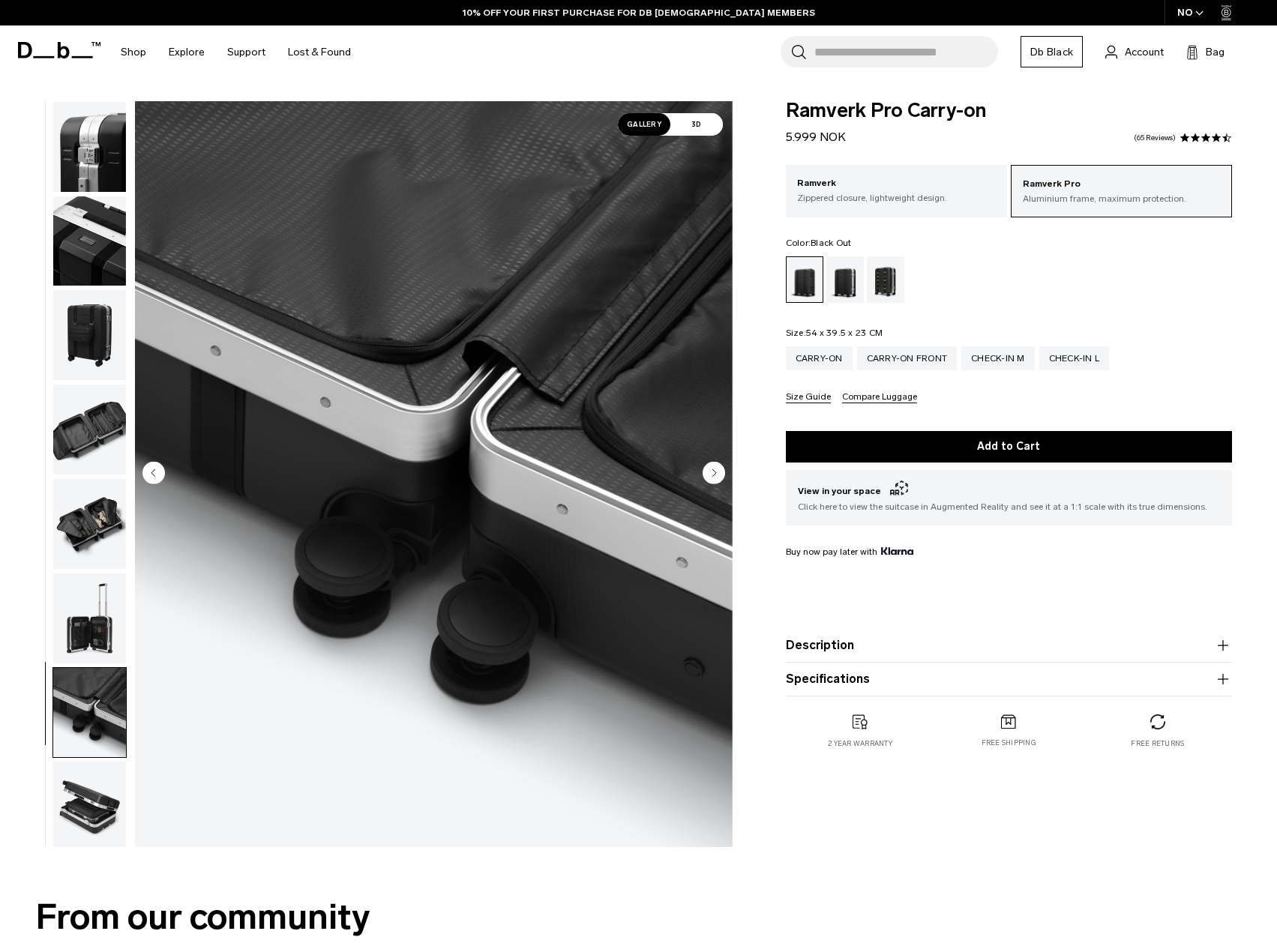
scroll to position [571, 0]
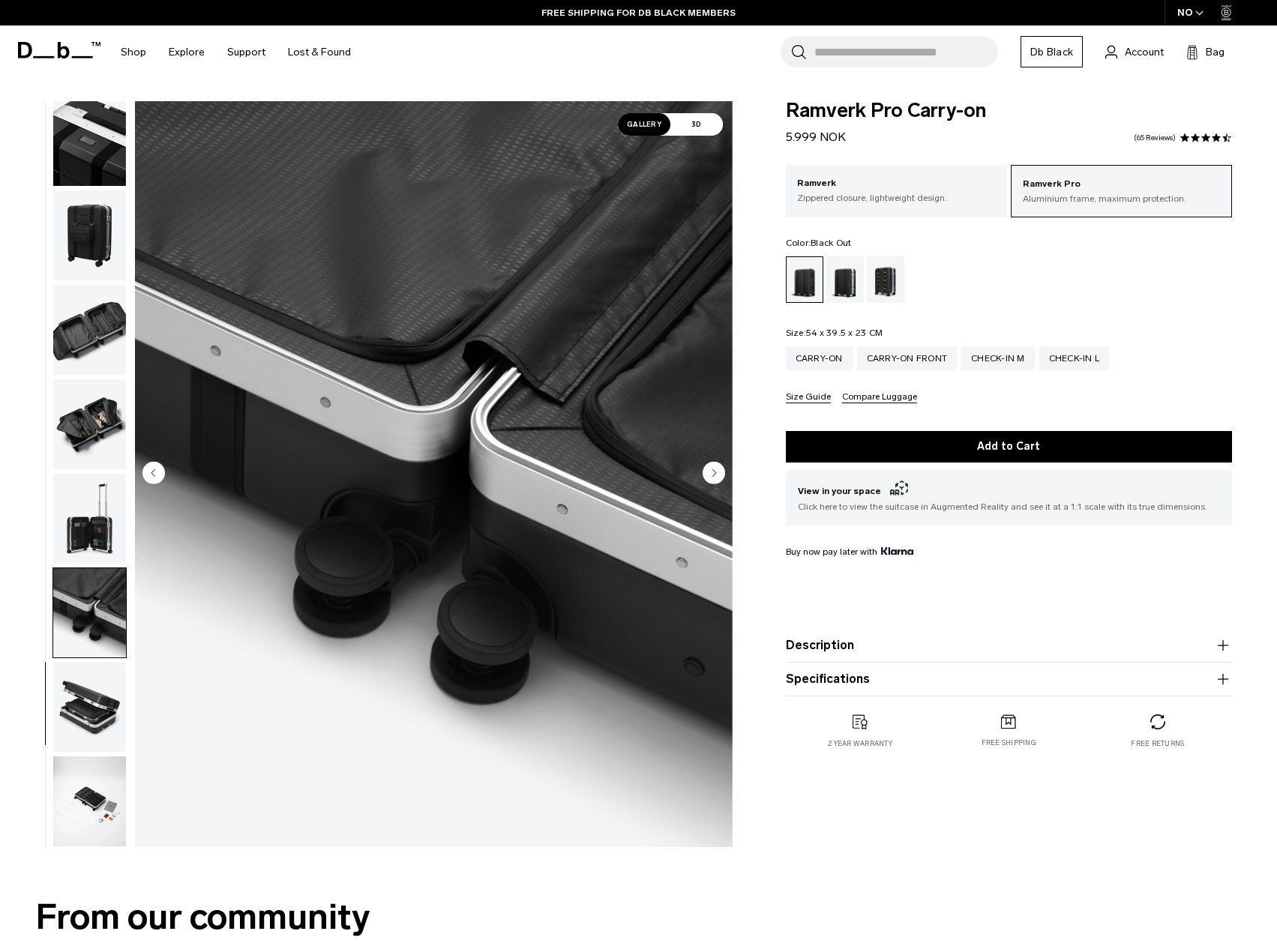
click at [75, 805] on img "button" at bounding box center [90, 801] width 73 height 90
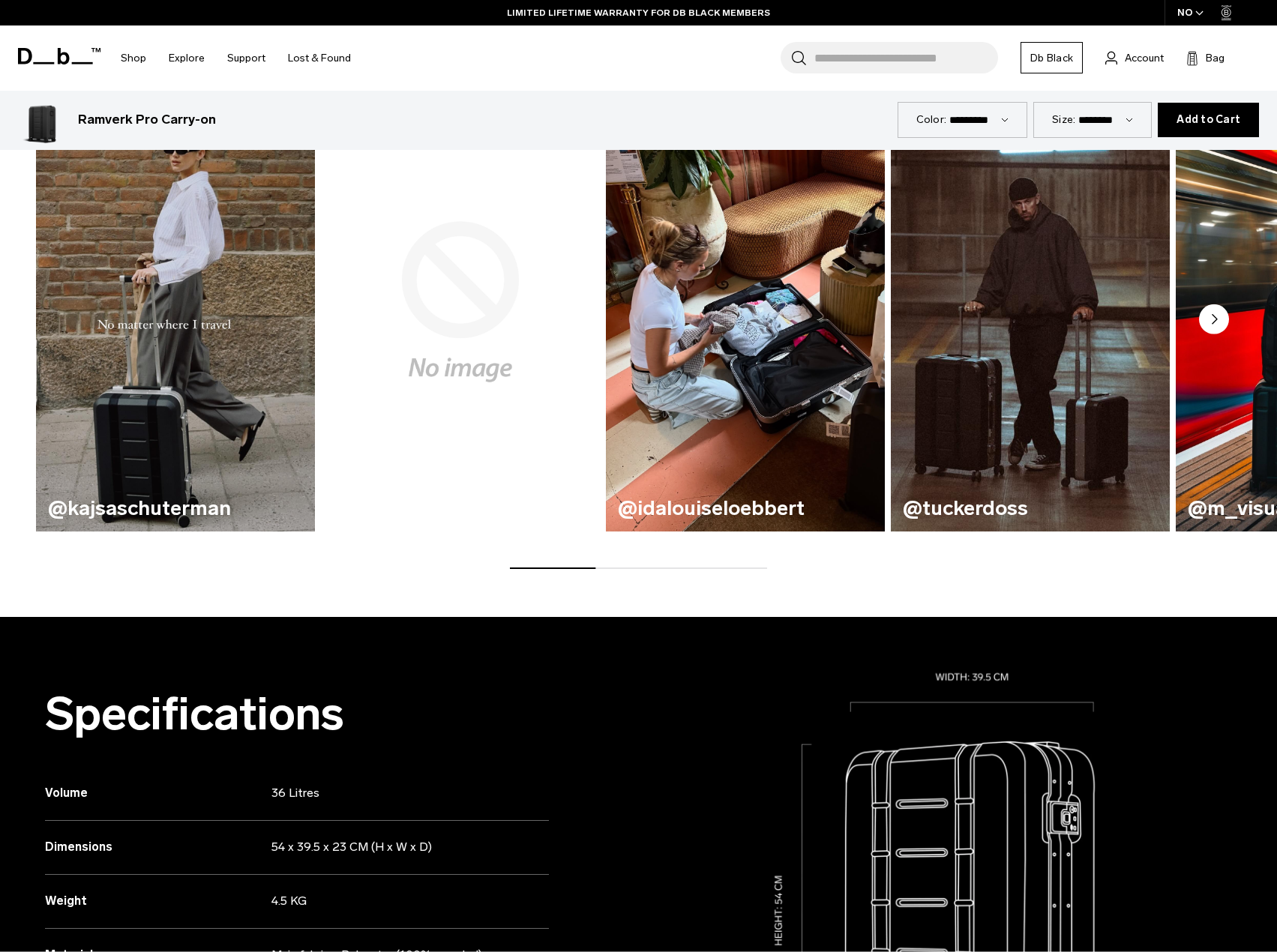
scroll to position [0, 0]
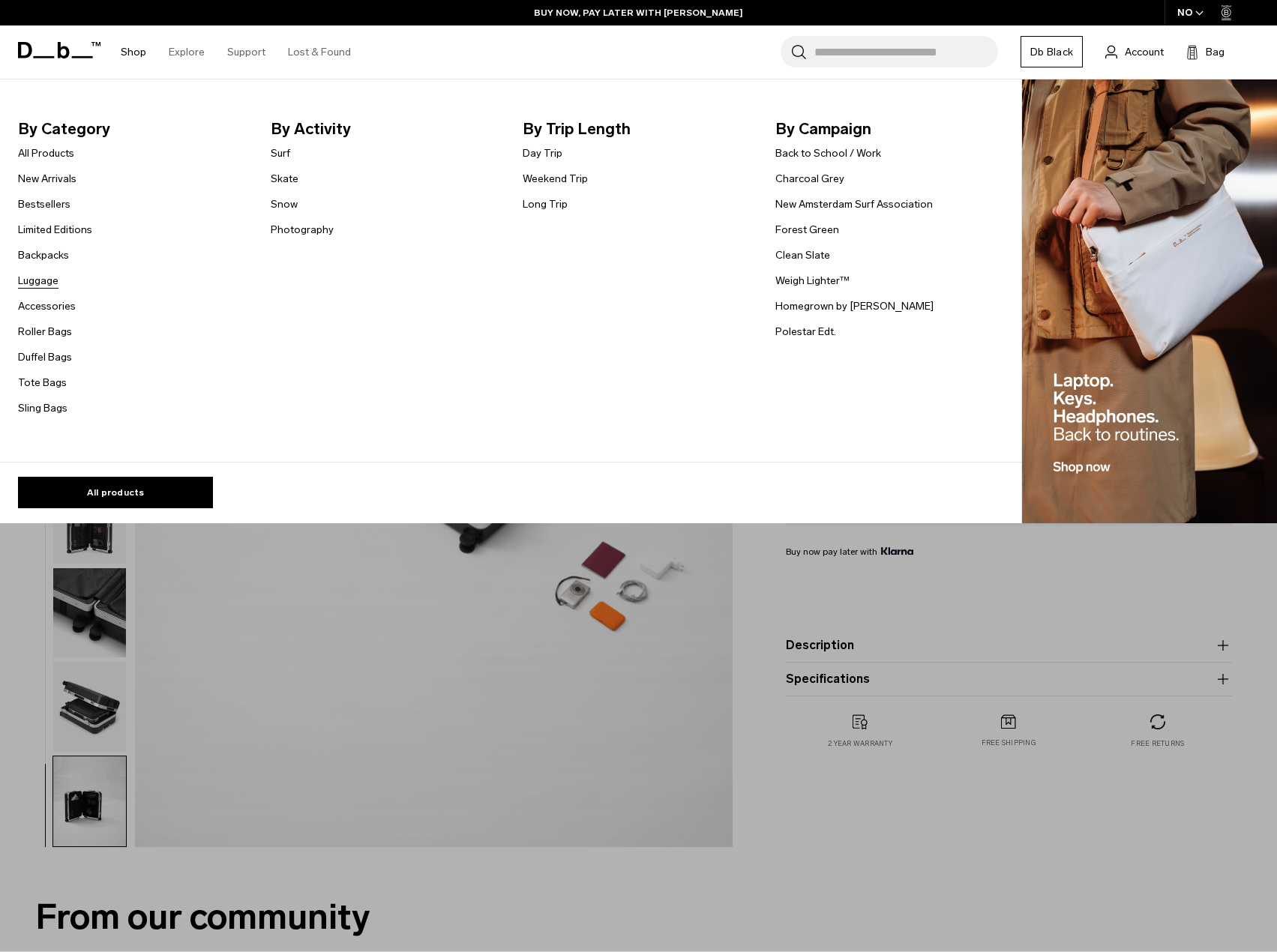
click at [46, 283] on link "Luggage" at bounding box center [38, 280] width 40 height 15
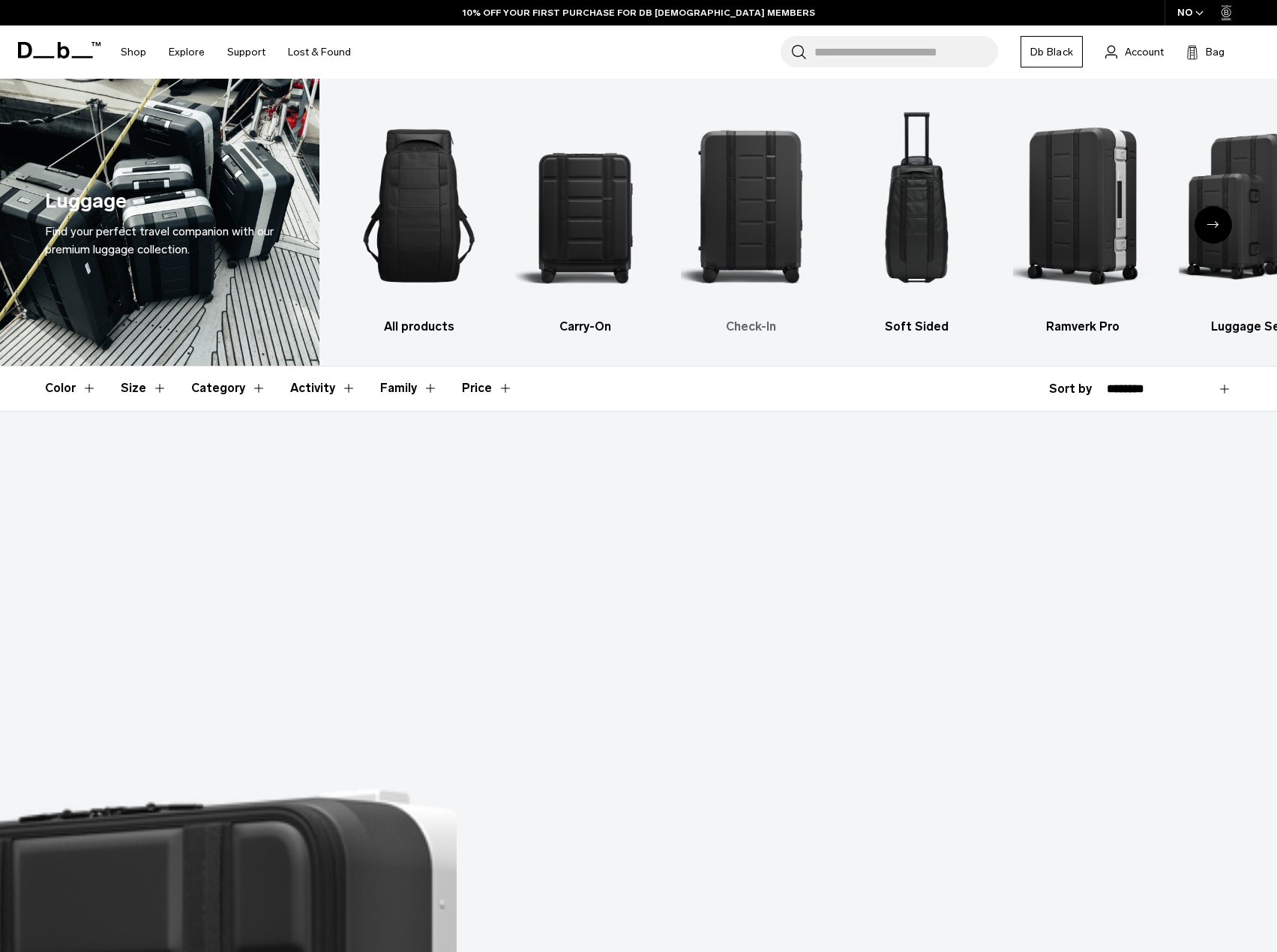
click at [773, 227] on img "3 / 6" at bounding box center [751, 206] width 139 height 209
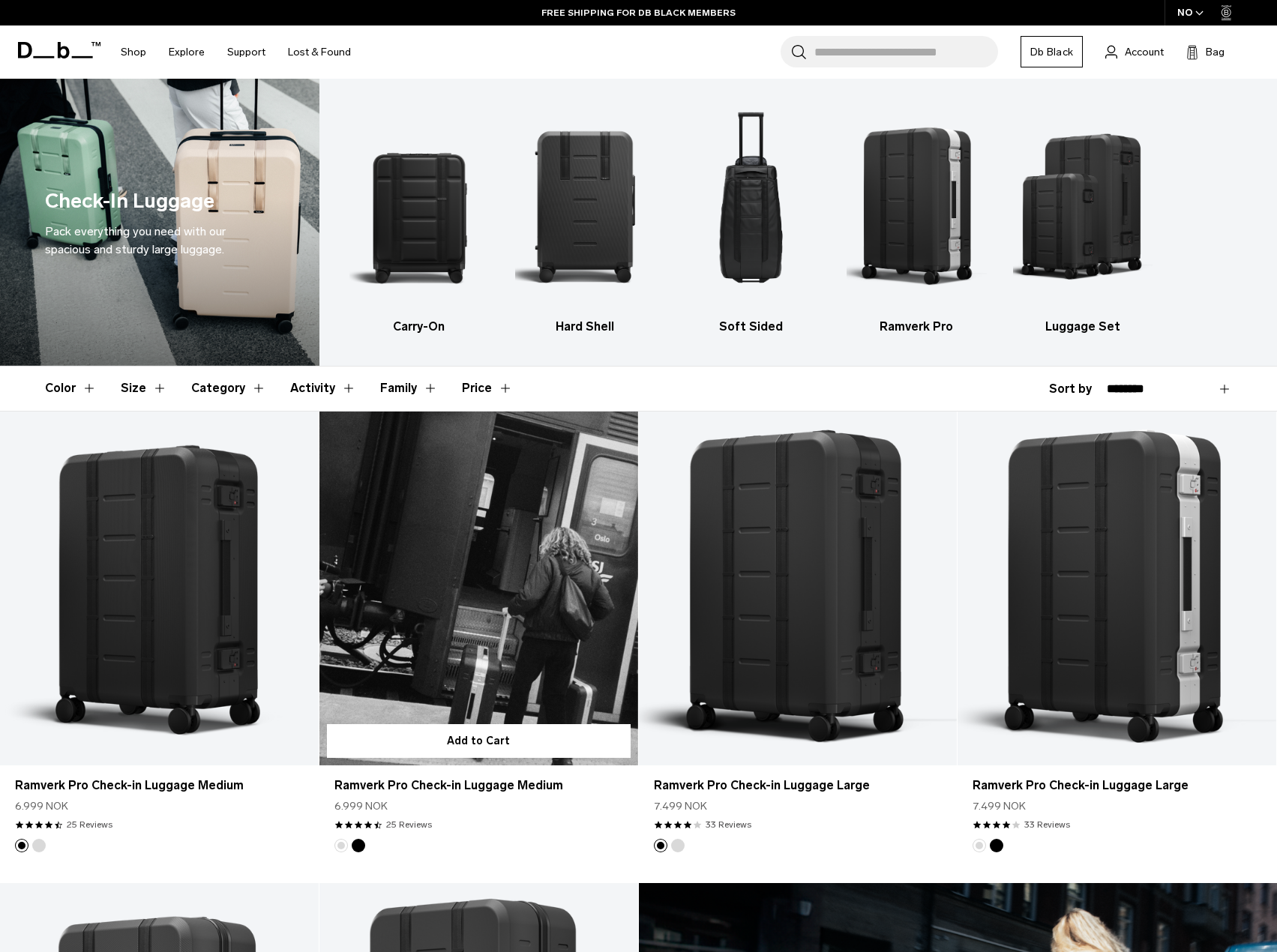
click at [522, 559] on link "Ramverk Pro Check-in Luggage Medium" at bounding box center [478, 588] width 318 height 354
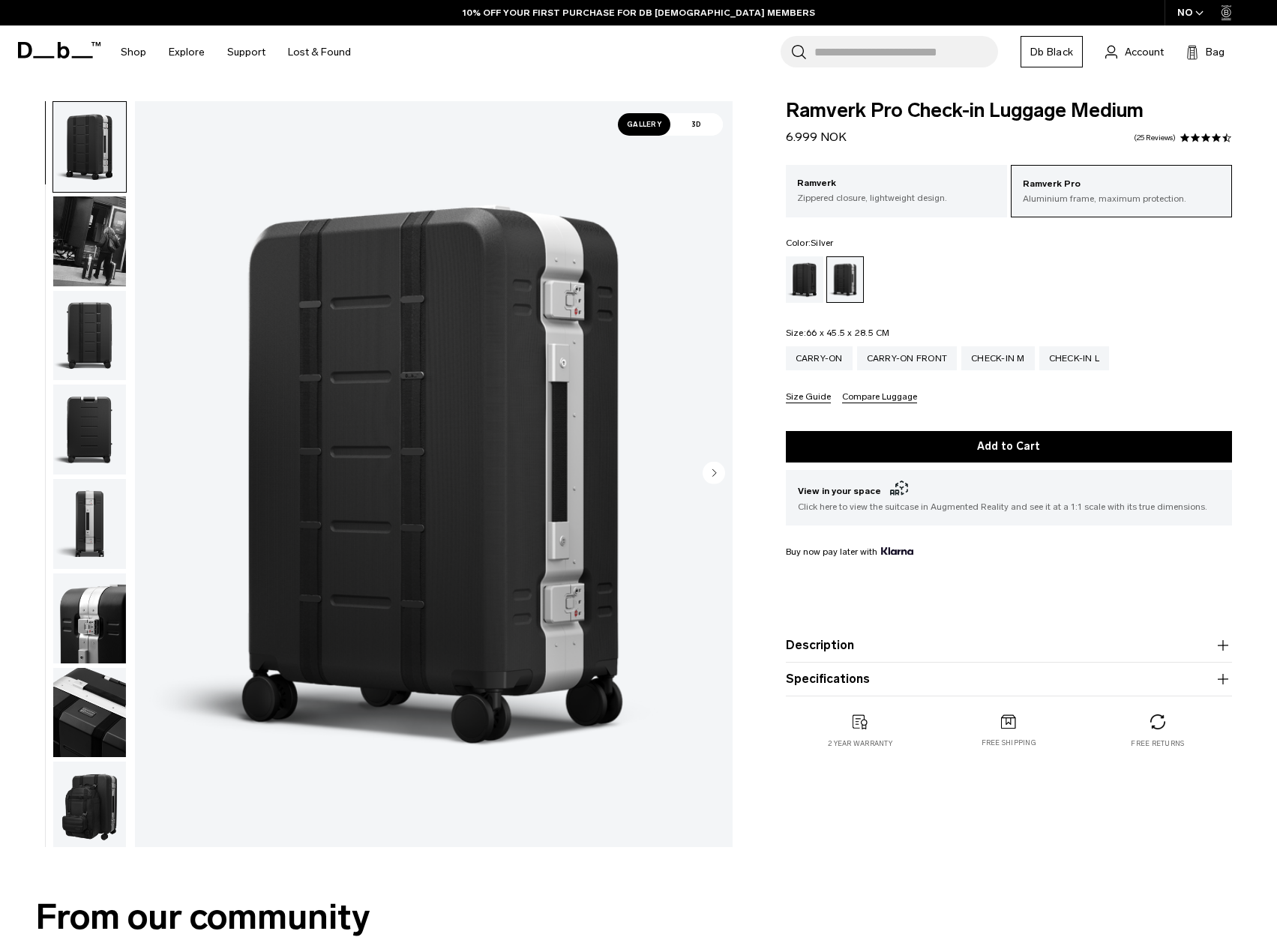
click at [1198, 139] on span at bounding box center [1194, 138] width 11 height 11
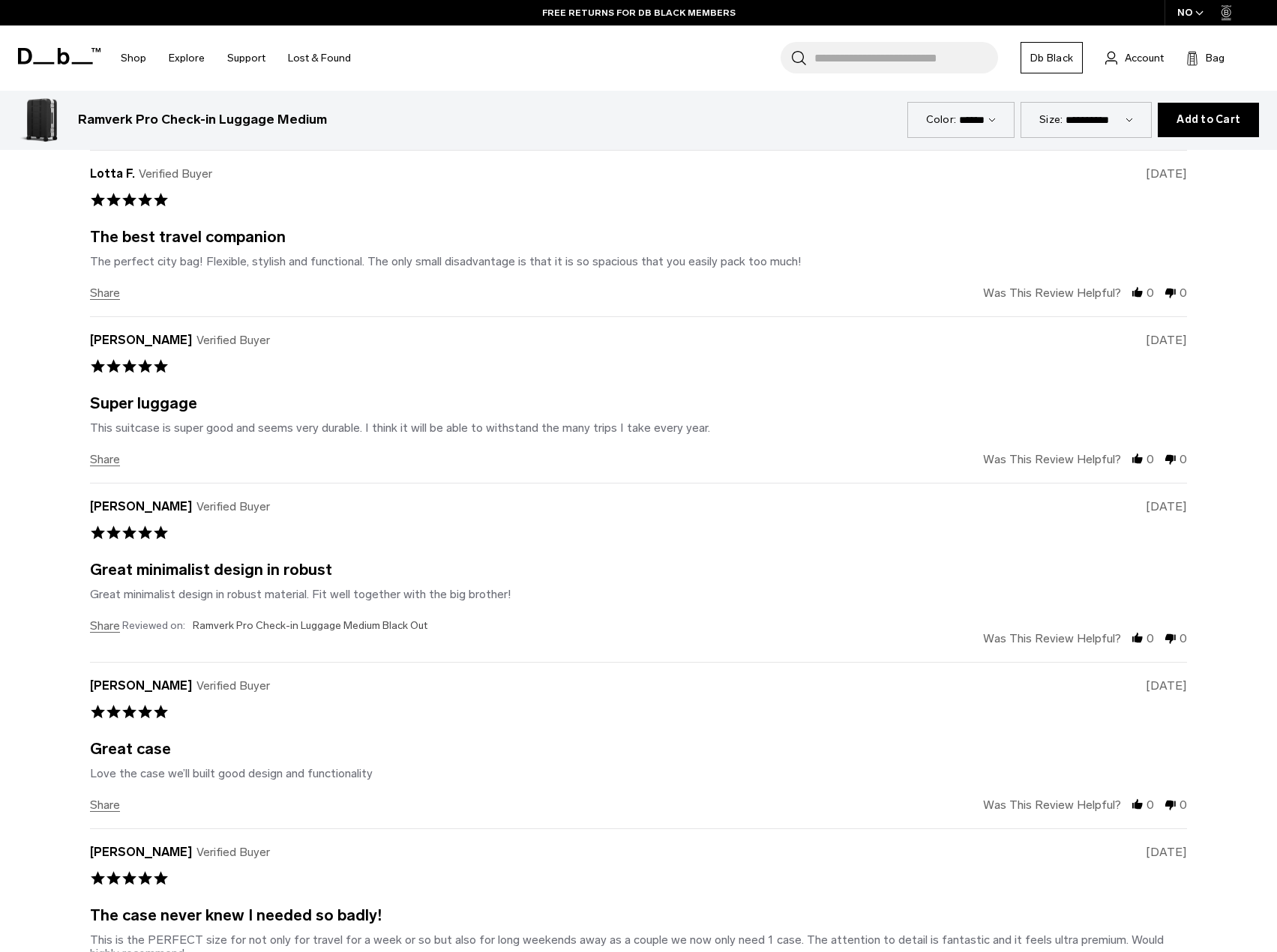
scroll to position [5463, 0]
